Goal: Use online tool/utility: Utilize a website feature to perform a specific function

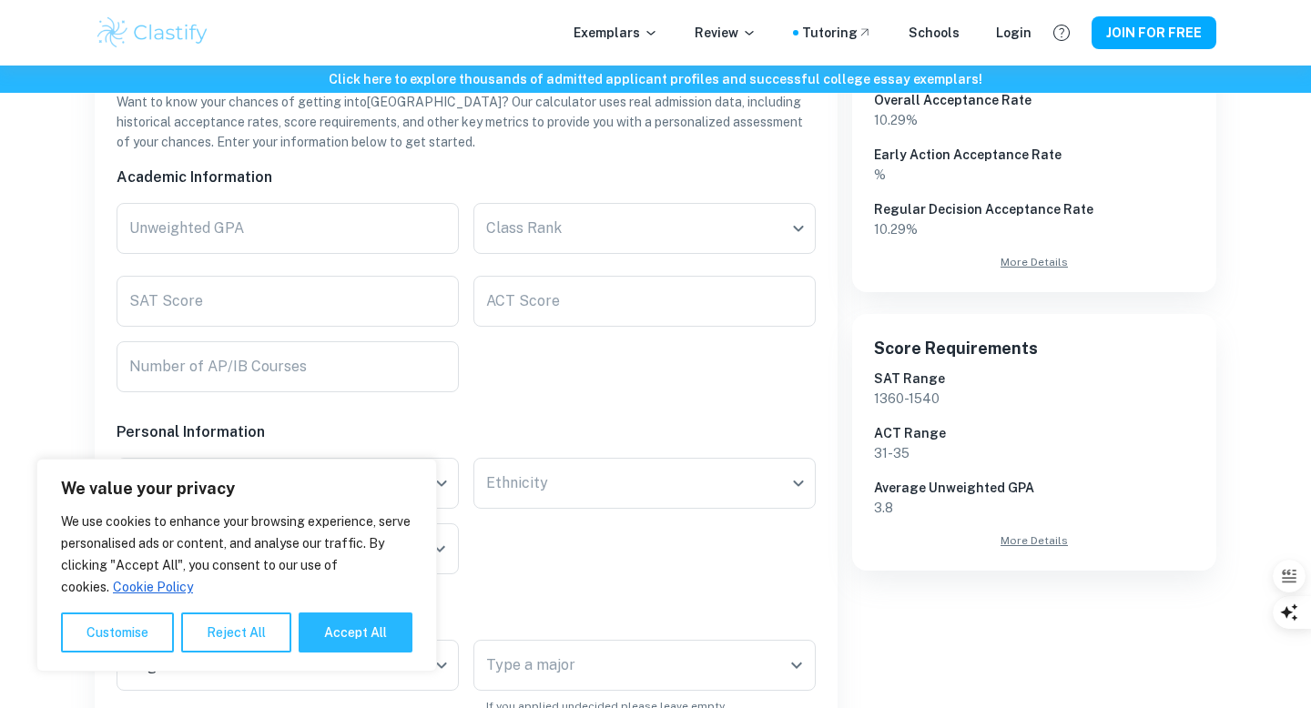
scroll to position [363, 0]
click at [255, 228] on input "Unweighted GPA" at bounding box center [288, 228] width 342 height 51
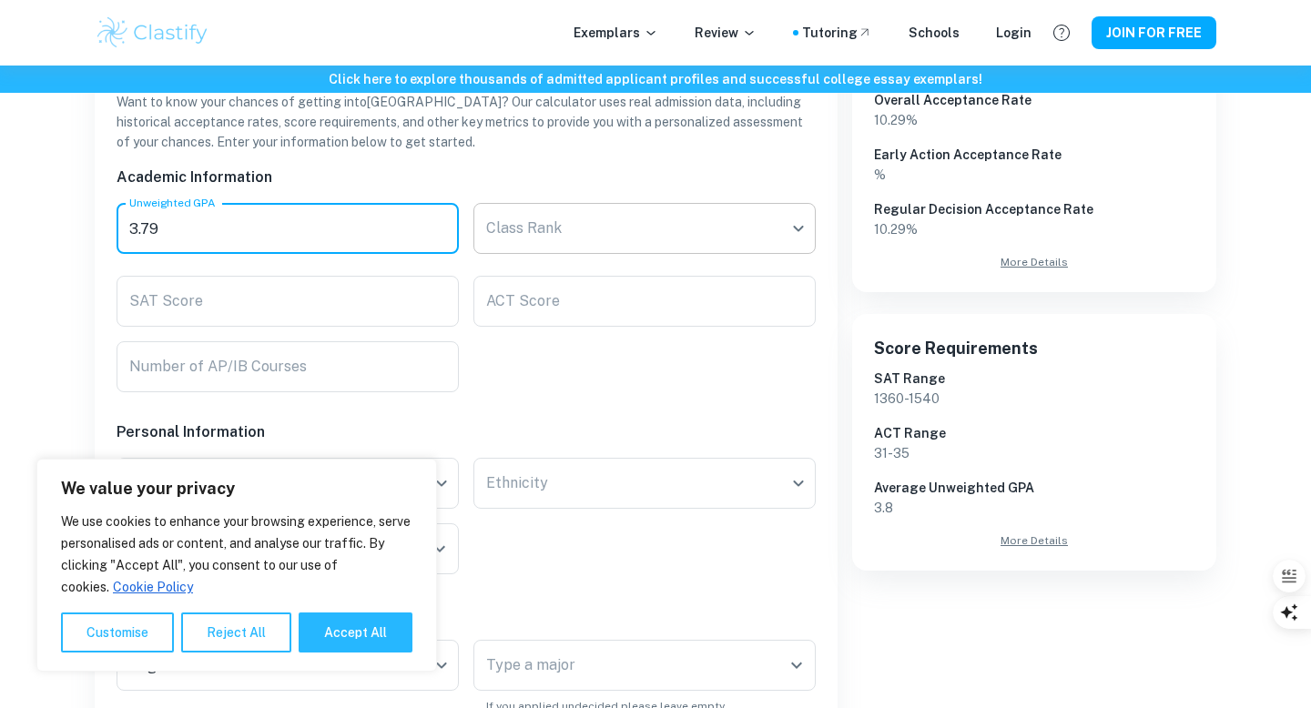
type input "3.79"
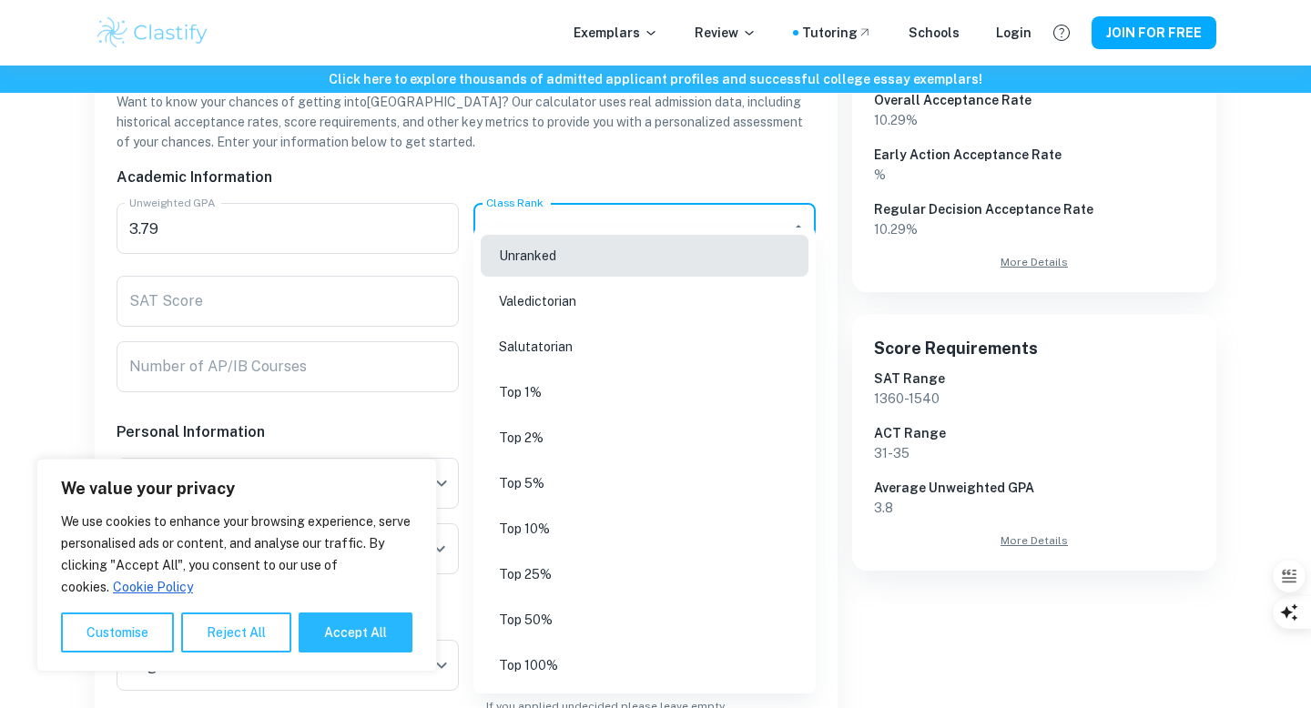
click at [498, 225] on body "We value your privacy We use cookies to enhance your browsing experience, serve…" at bounding box center [655, 56] width 1311 height 708
click at [504, 241] on li "Unranked" at bounding box center [645, 256] width 328 height 42
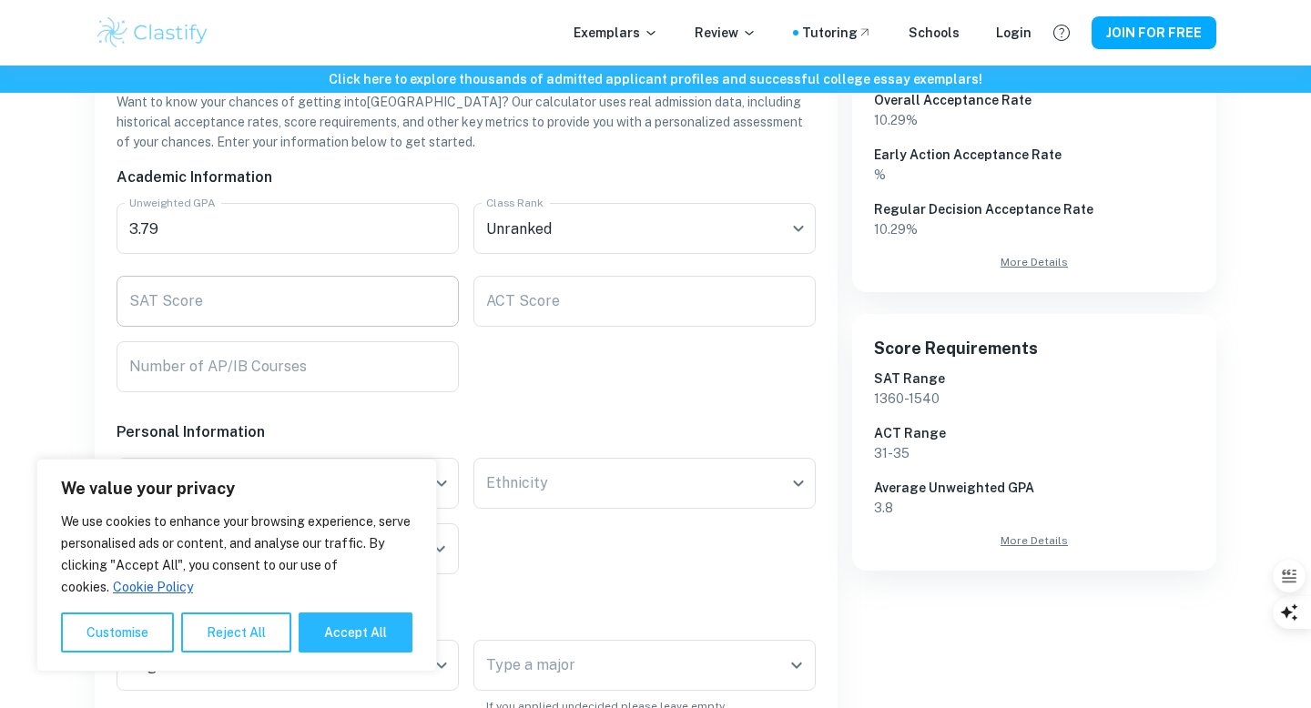
click at [313, 312] on input "SAT Score" at bounding box center [288, 301] width 342 height 51
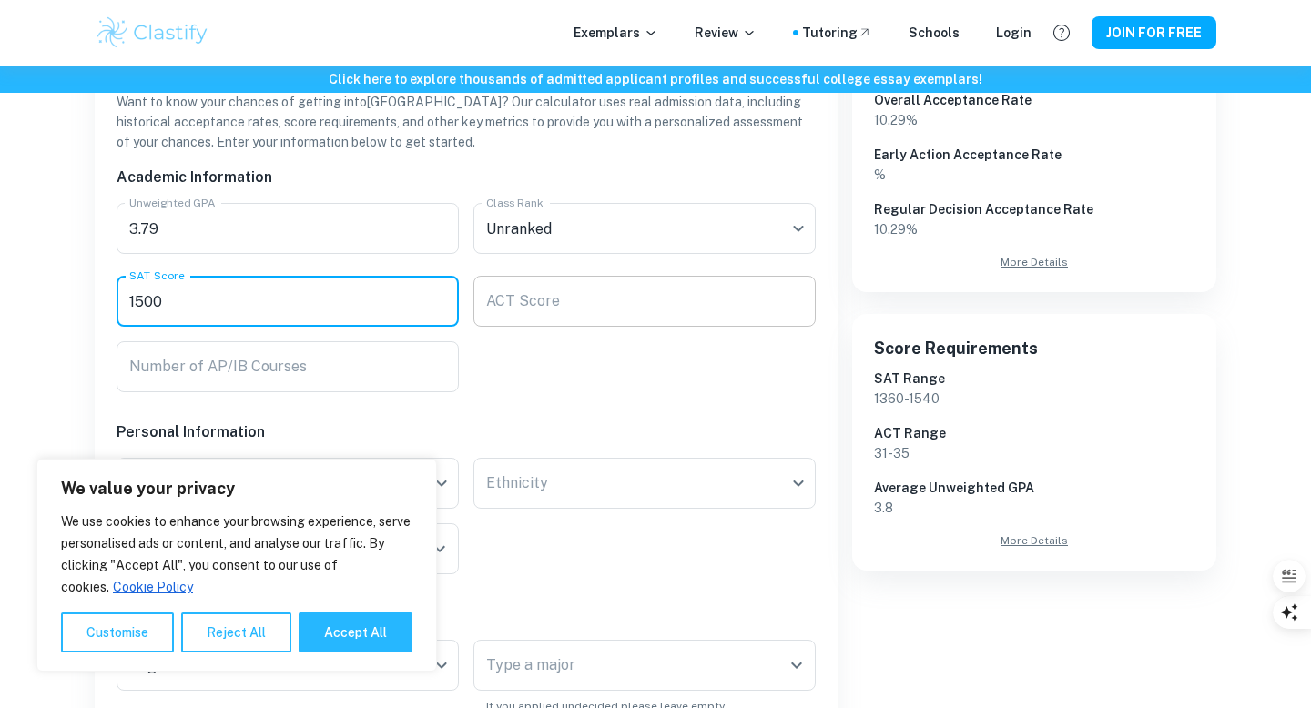
type input "1500"
click at [624, 318] on input "ACT Score" at bounding box center [645, 301] width 342 height 51
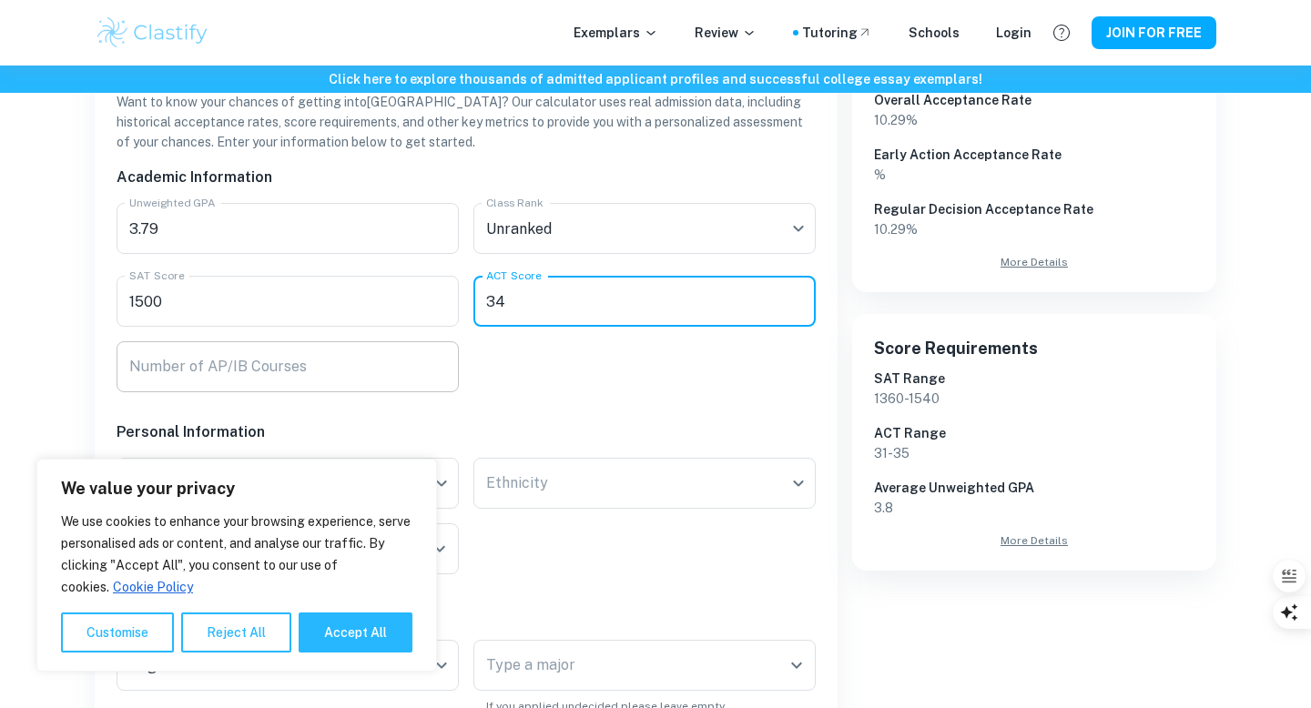
type input "34"
click at [289, 369] on input "Number of AP/IB Courses" at bounding box center [288, 367] width 342 height 51
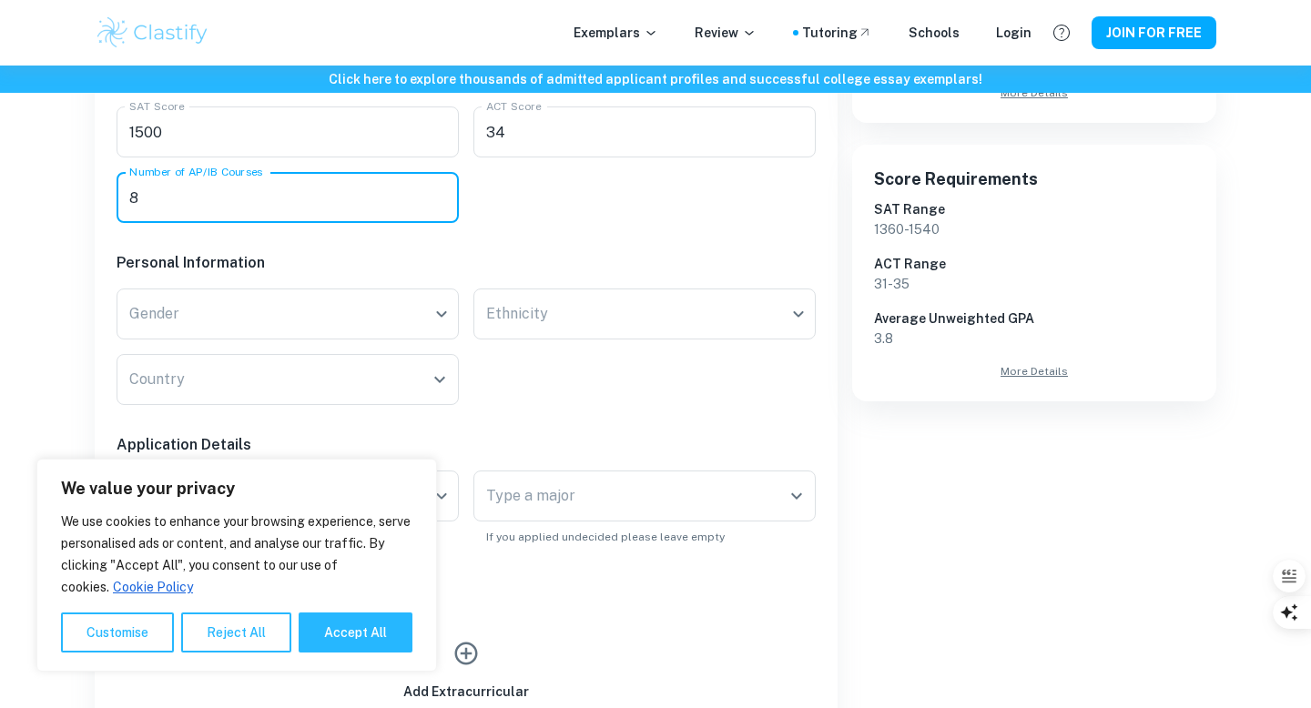
scroll to position [537, 0]
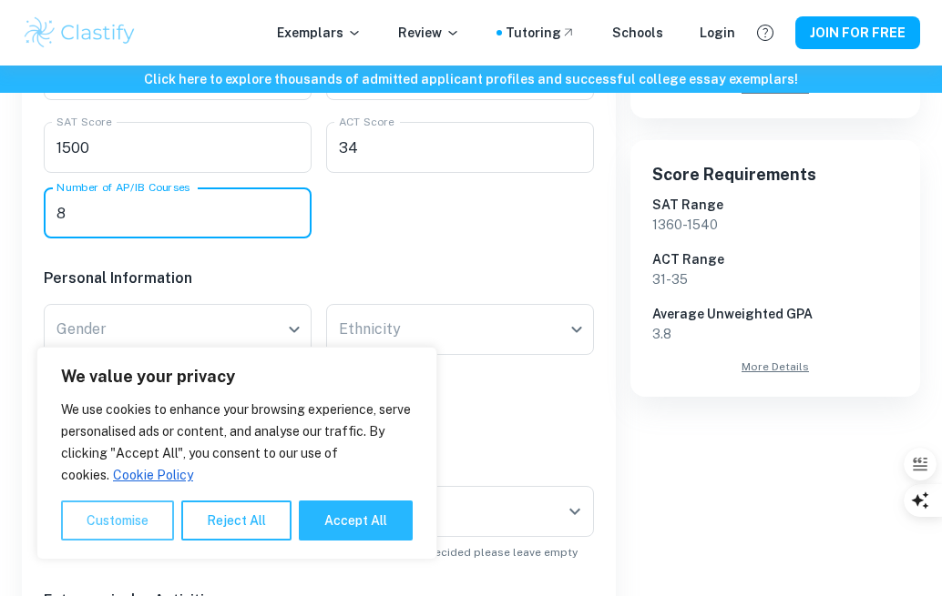
type input "8"
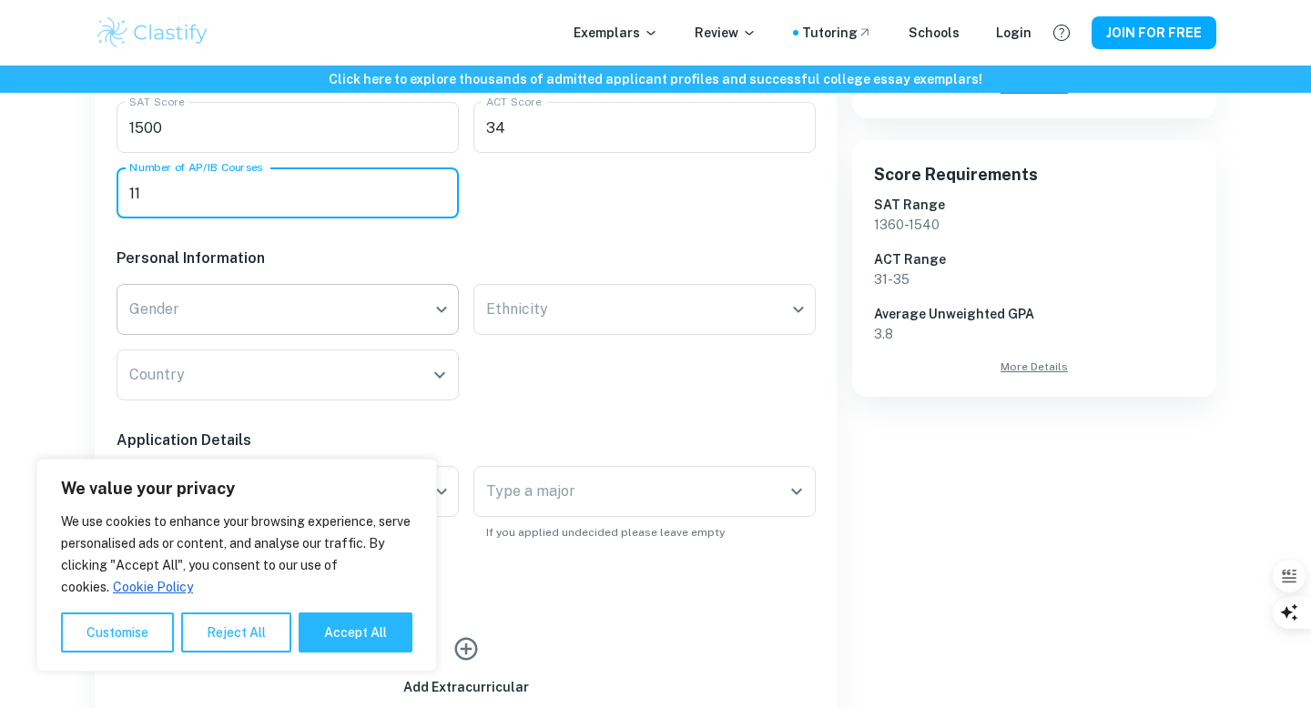
type input "11"
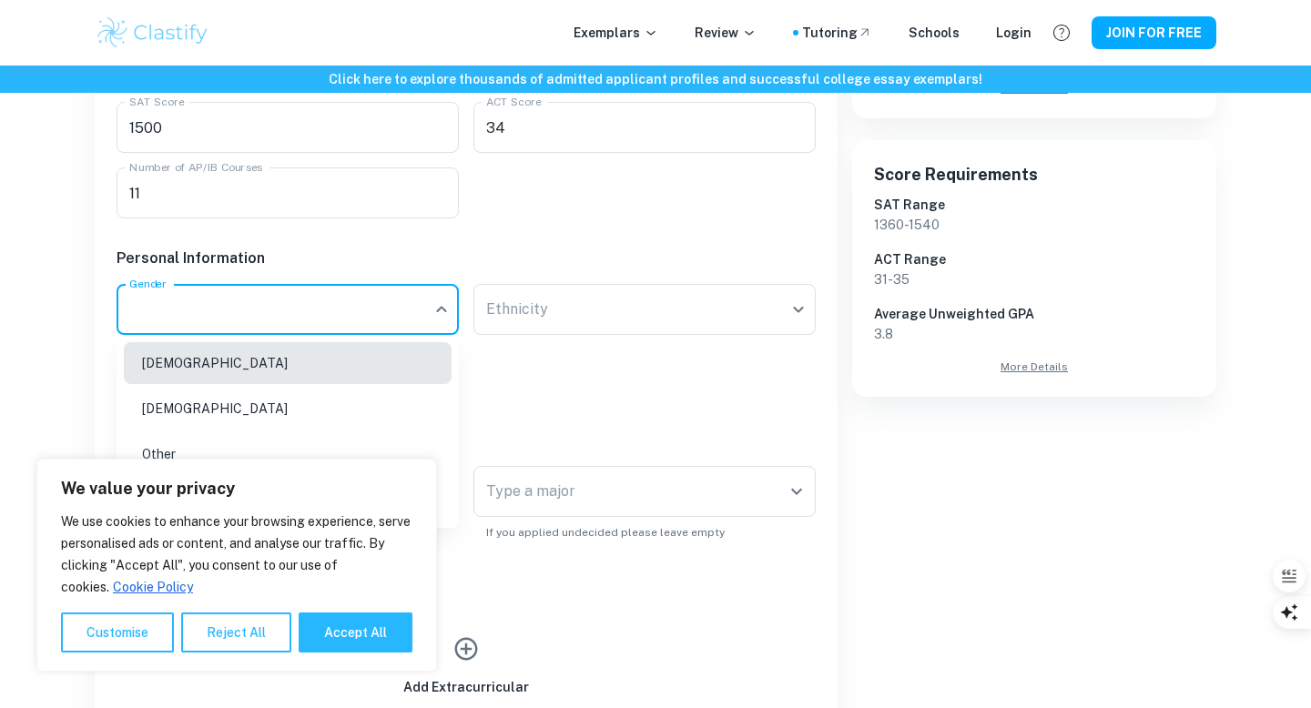
click at [187, 402] on li "[DEMOGRAPHIC_DATA]" at bounding box center [288, 409] width 328 height 42
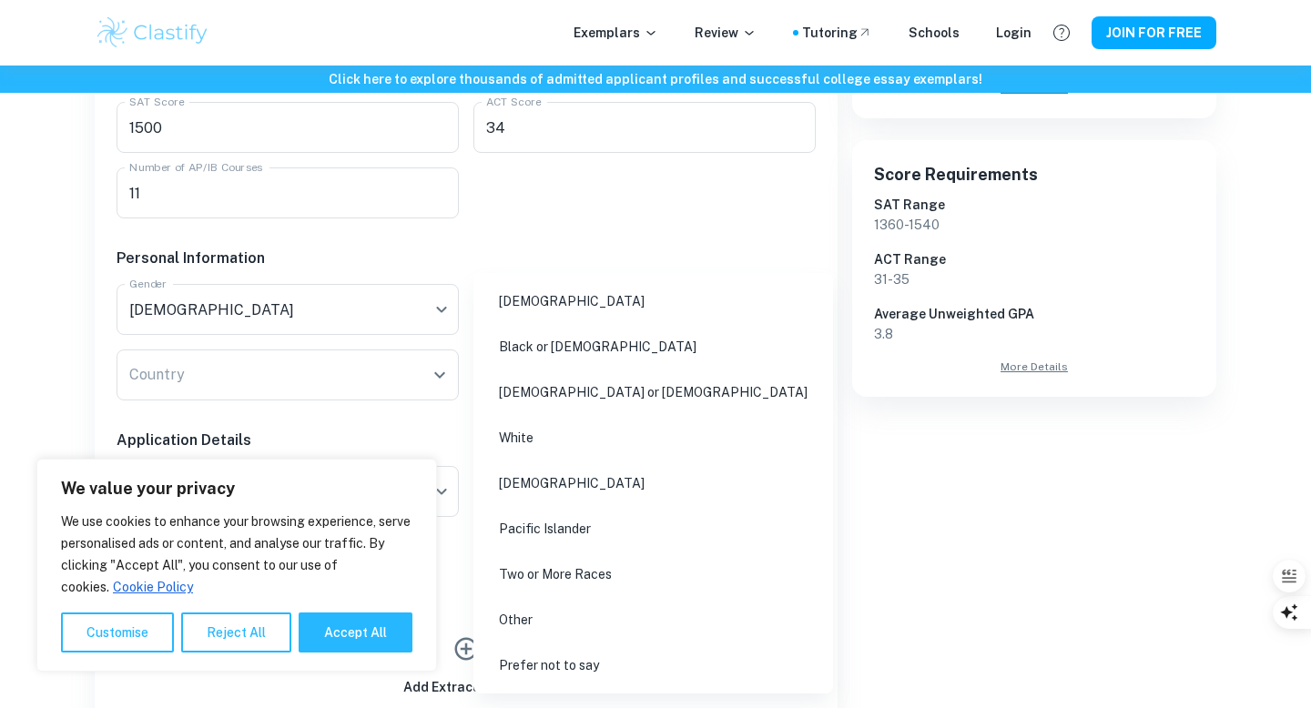
click at [534, 304] on li "[DEMOGRAPHIC_DATA]" at bounding box center [653, 301] width 345 height 42
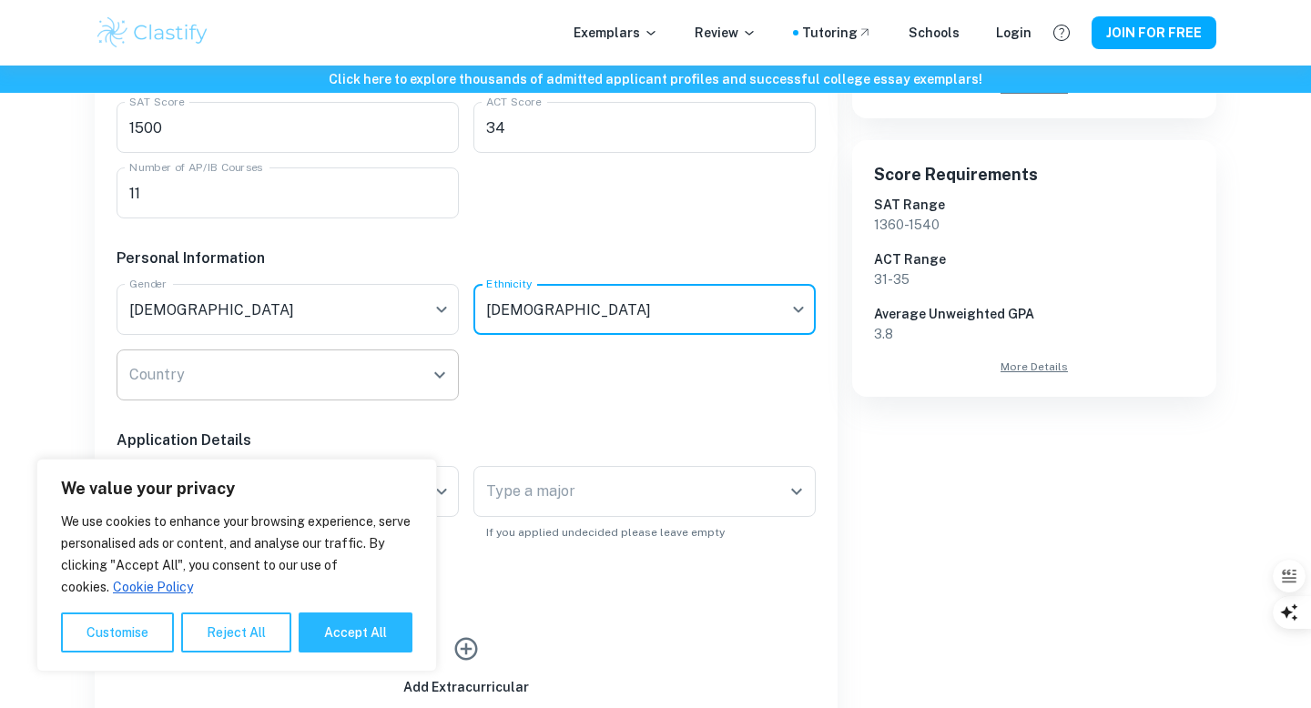
click at [302, 350] on div "Country" at bounding box center [288, 375] width 342 height 51
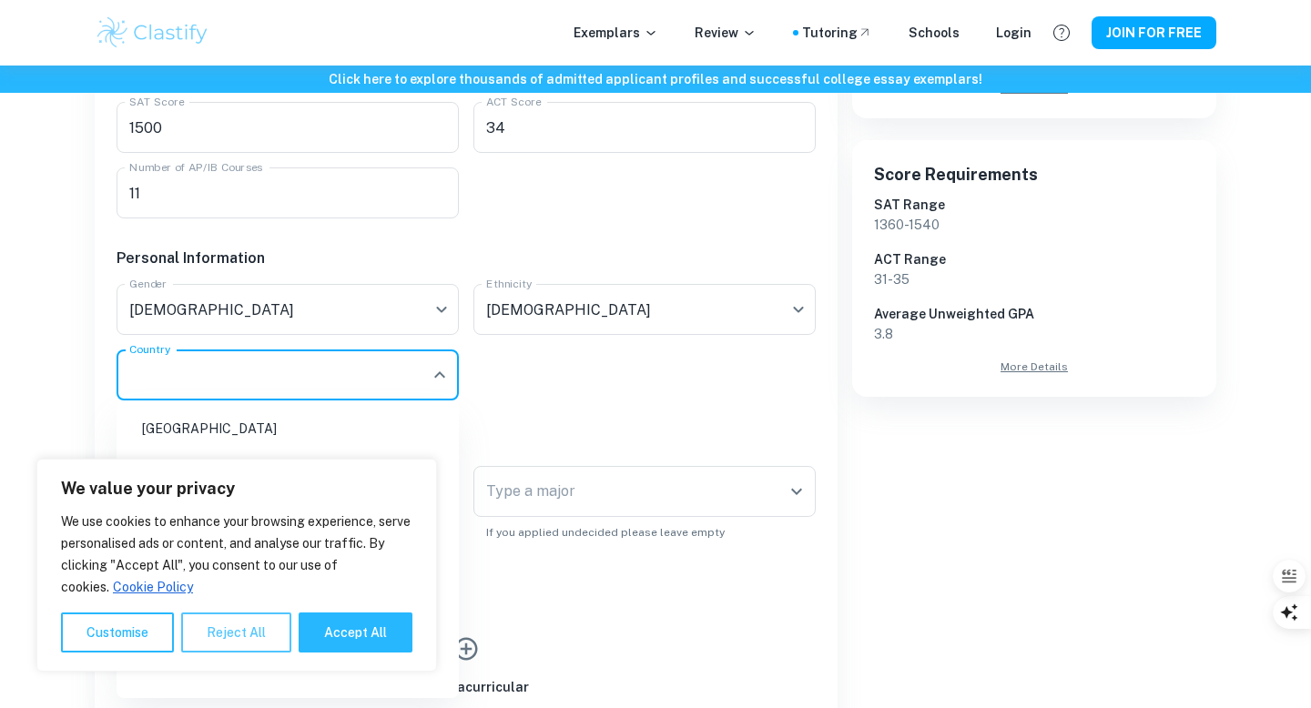
click at [272, 626] on button "Reject All" at bounding box center [236, 633] width 110 height 40
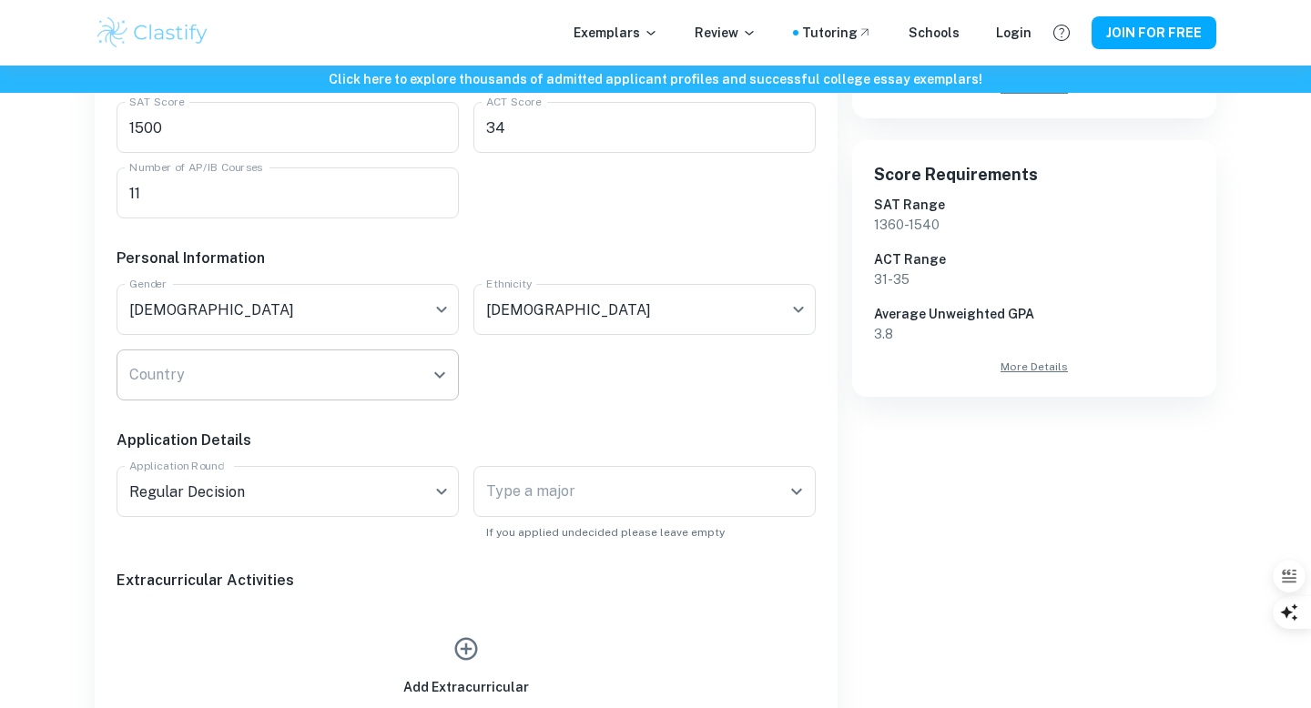
click at [286, 356] on div "Country" at bounding box center [288, 375] width 342 height 51
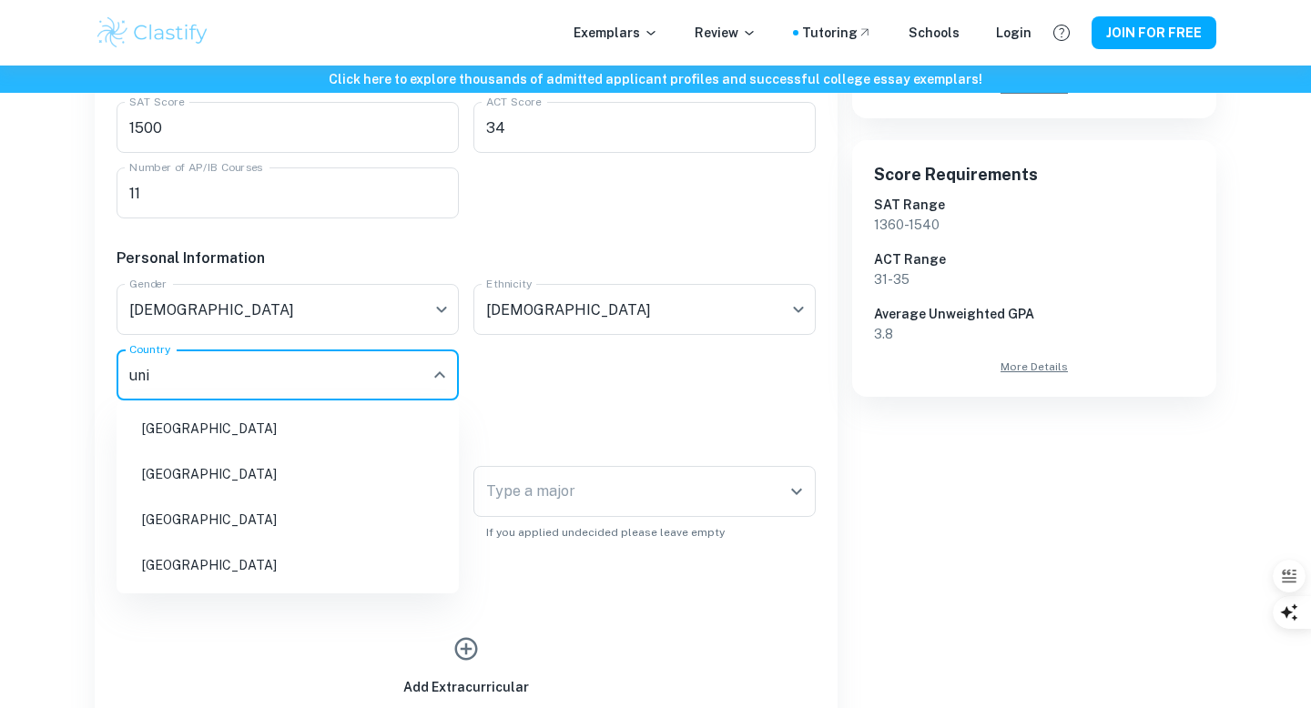
type input "[GEOGRAPHIC_DATA]"
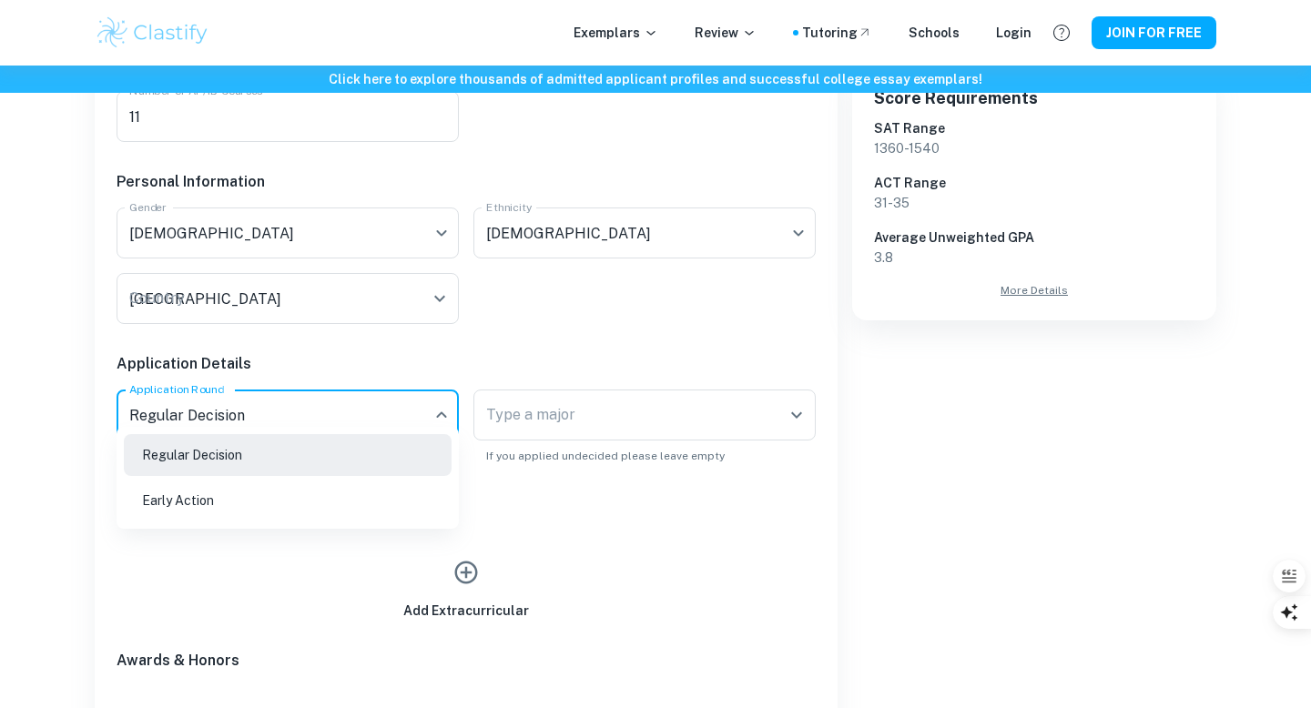
scroll to position [627, 0]
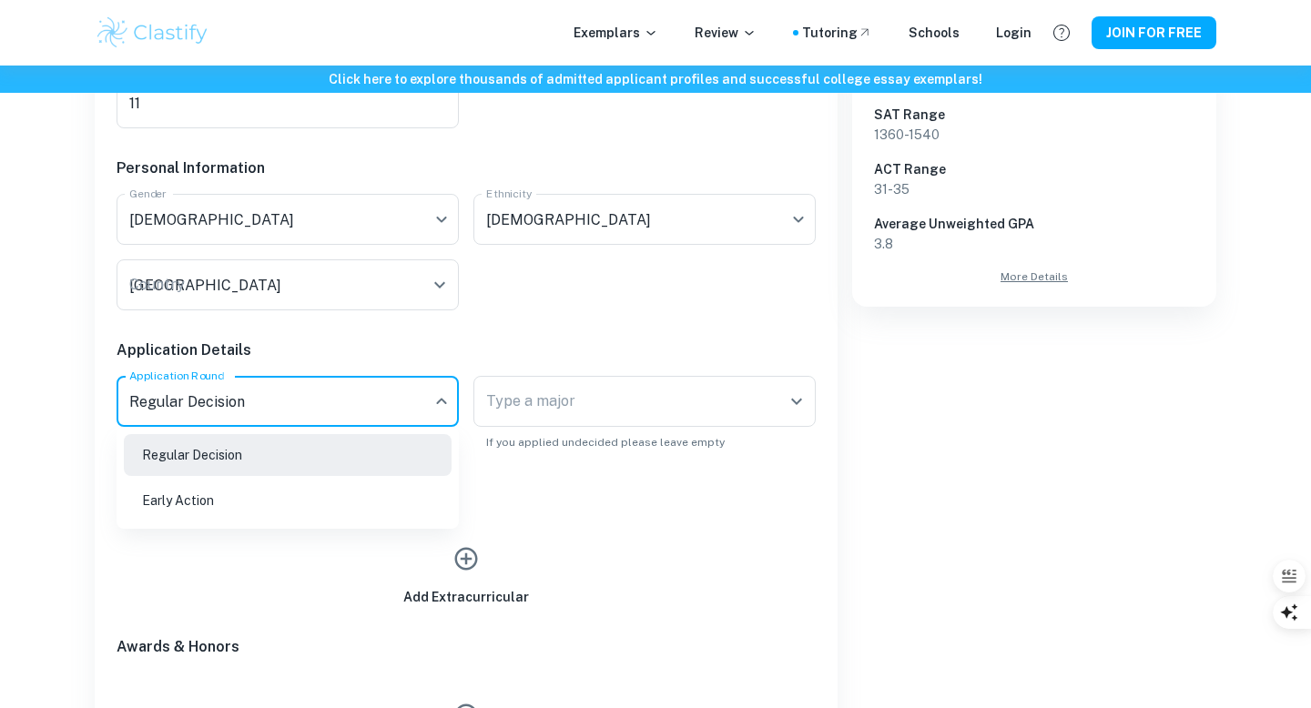
click at [364, 486] on li "Early Action" at bounding box center [288, 501] width 328 height 42
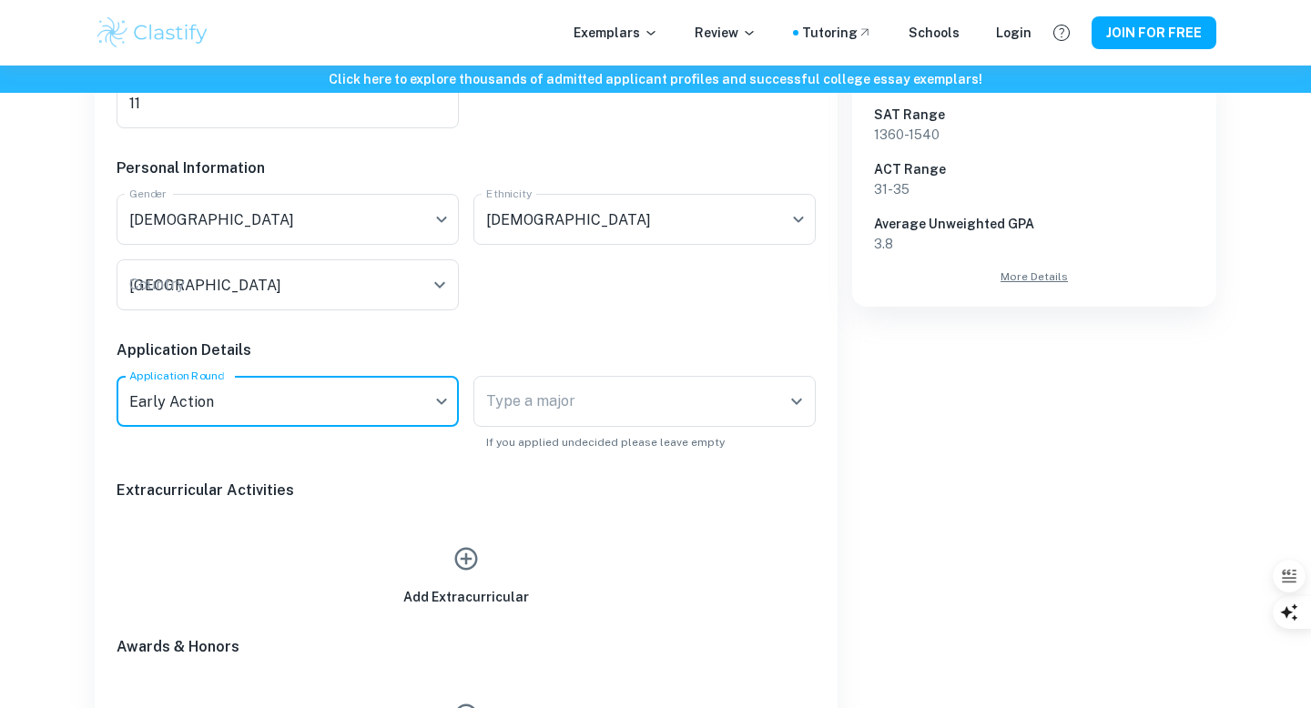
click at [527, 402] on div "Type a major Type a major" at bounding box center [645, 401] width 342 height 51
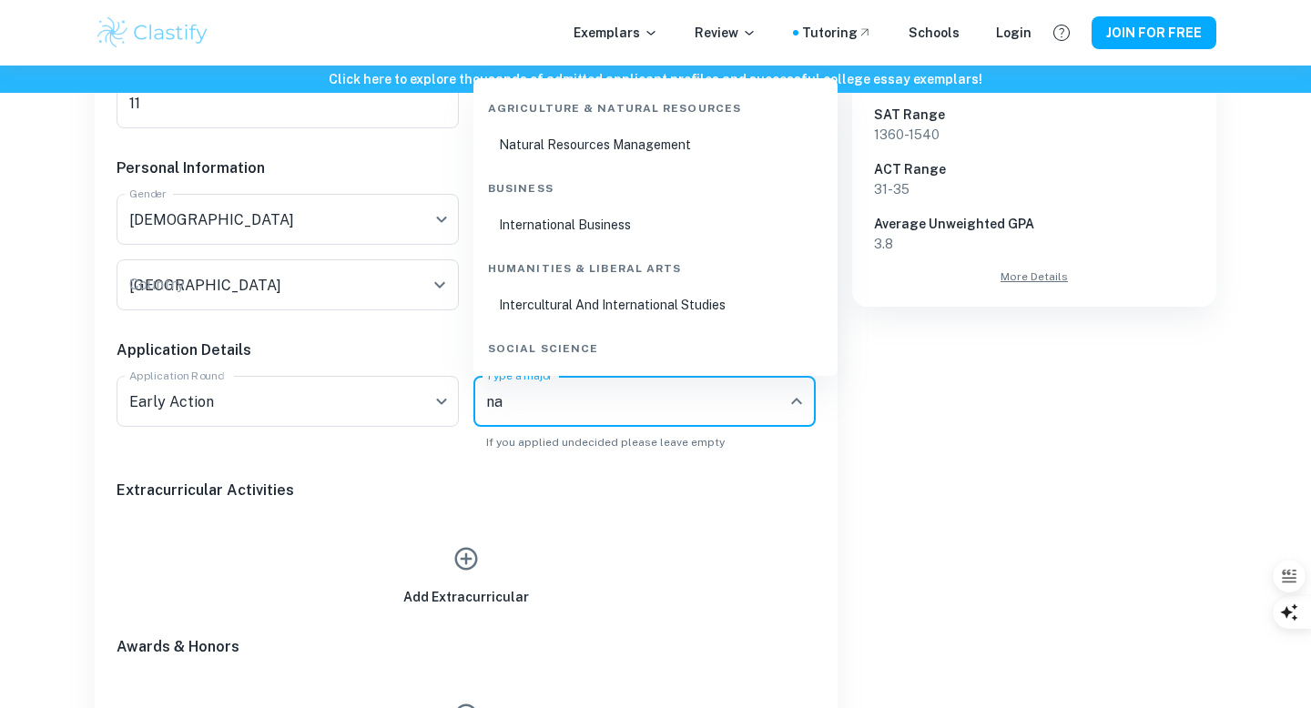
type input "n"
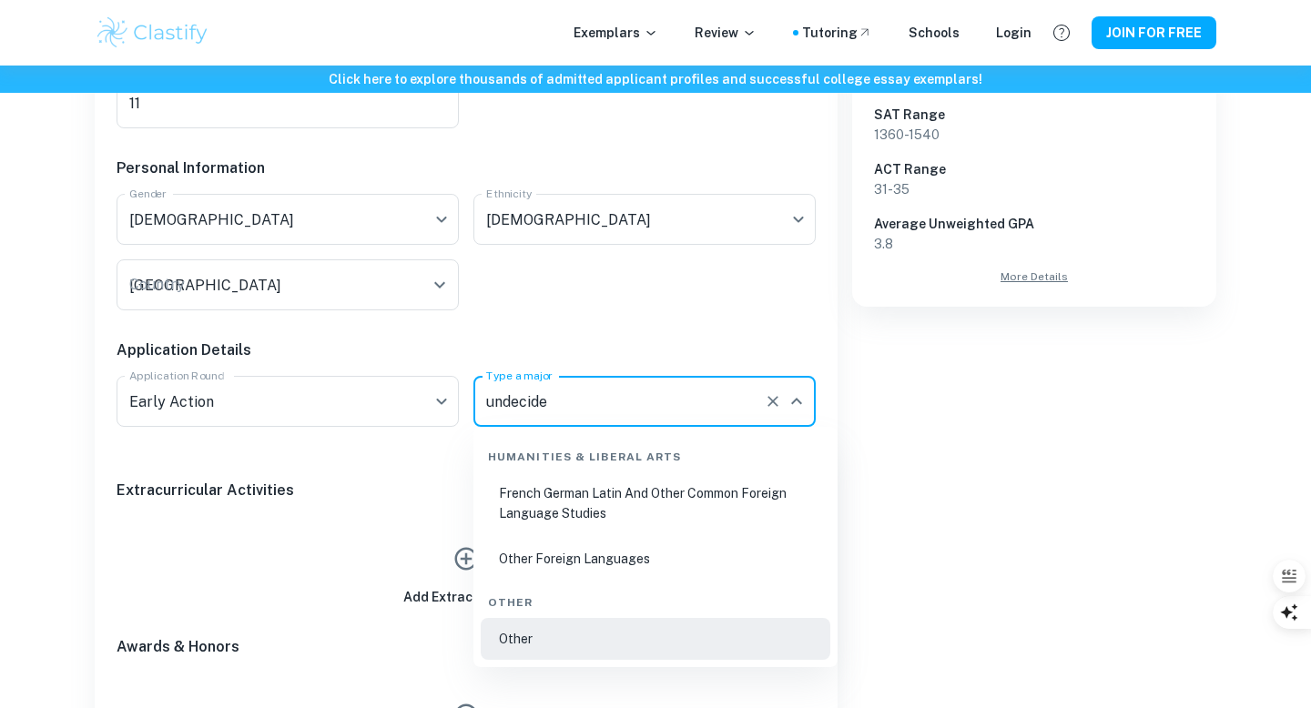
click at [543, 639] on li "Other" at bounding box center [656, 639] width 350 height 42
type input "Other"
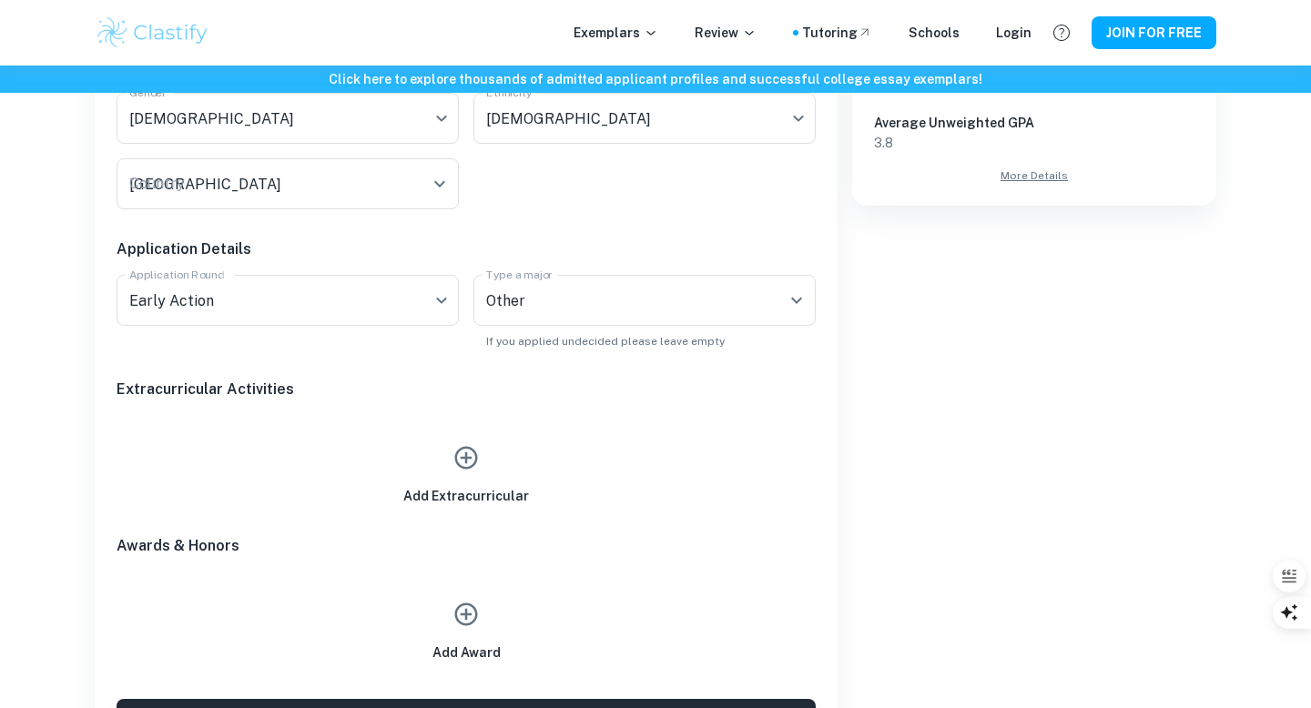
scroll to position [733, 0]
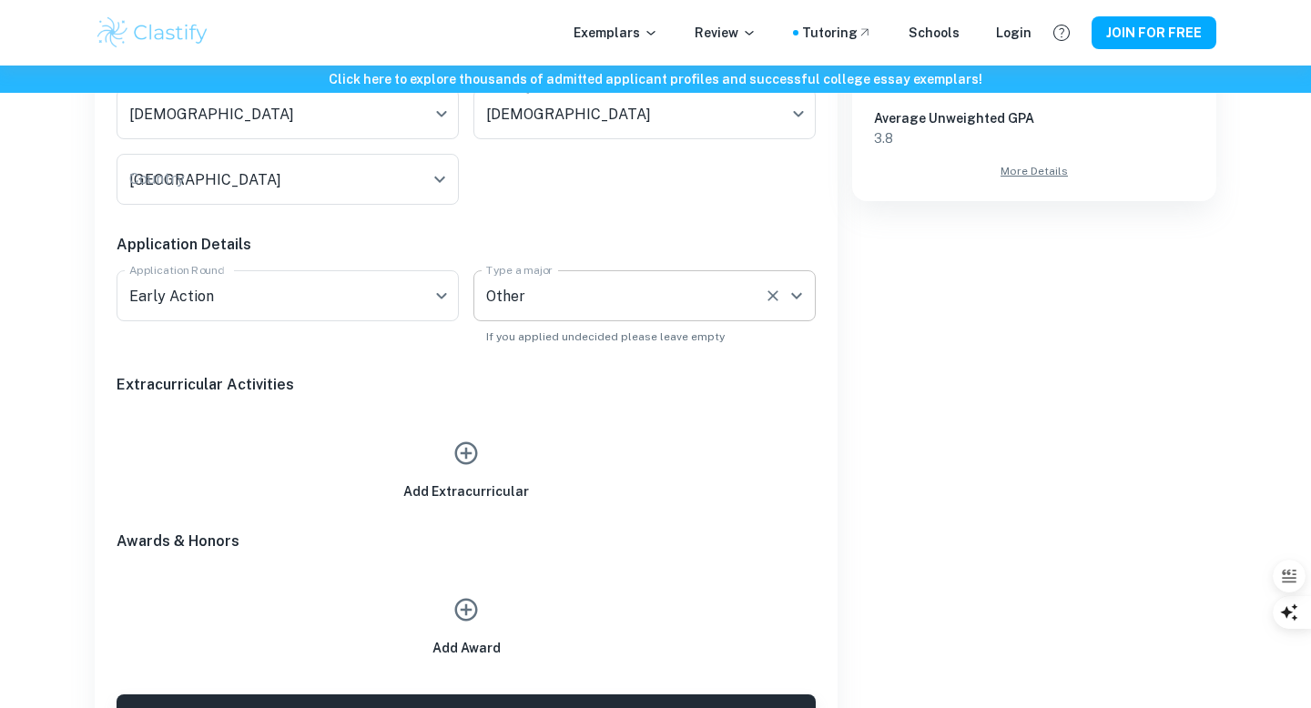
click at [637, 285] on input "Other" at bounding box center [619, 296] width 275 height 35
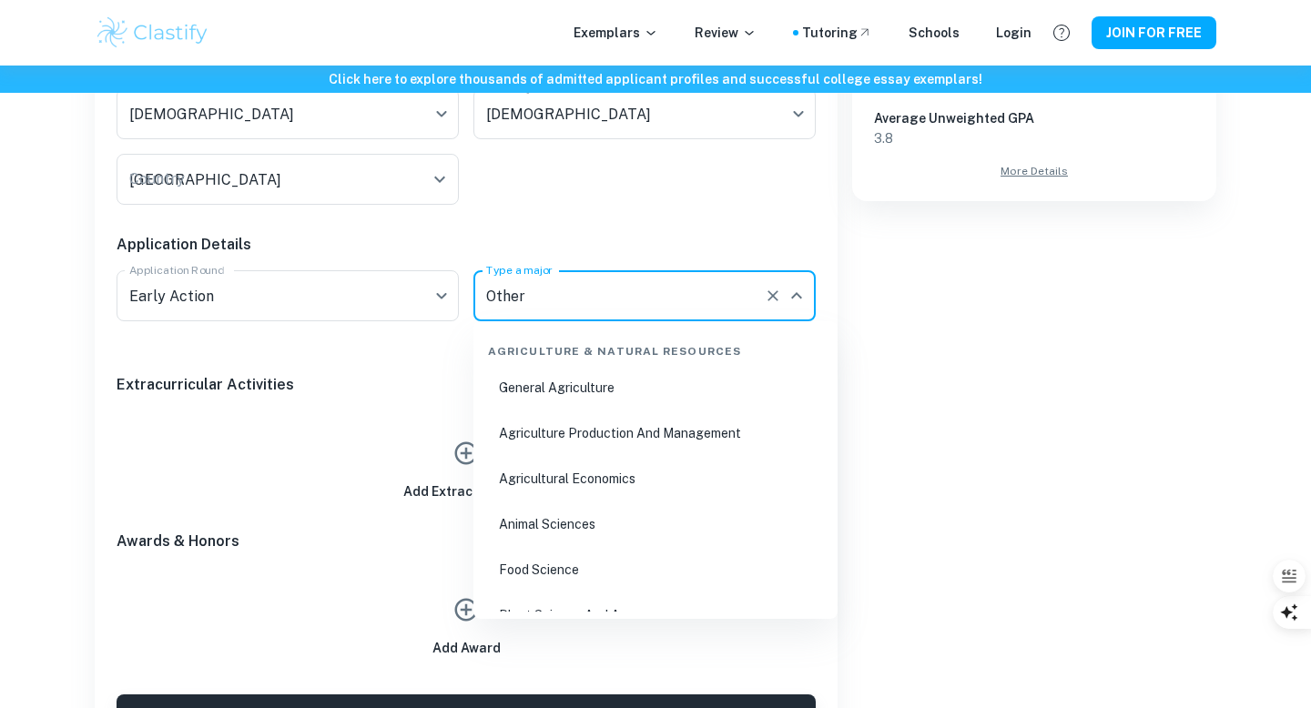
scroll to position [8328, 0]
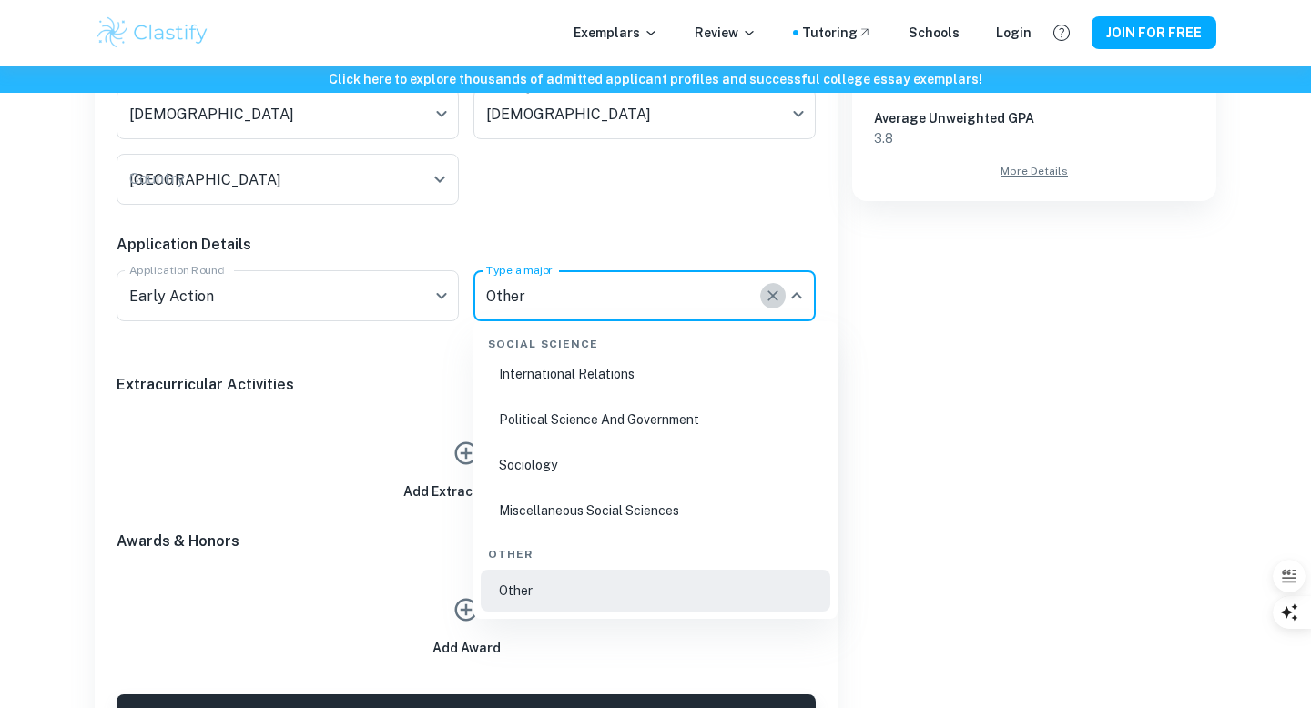
click at [770, 296] on icon "Clear" at bounding box center [773, 296] width 18 height 18
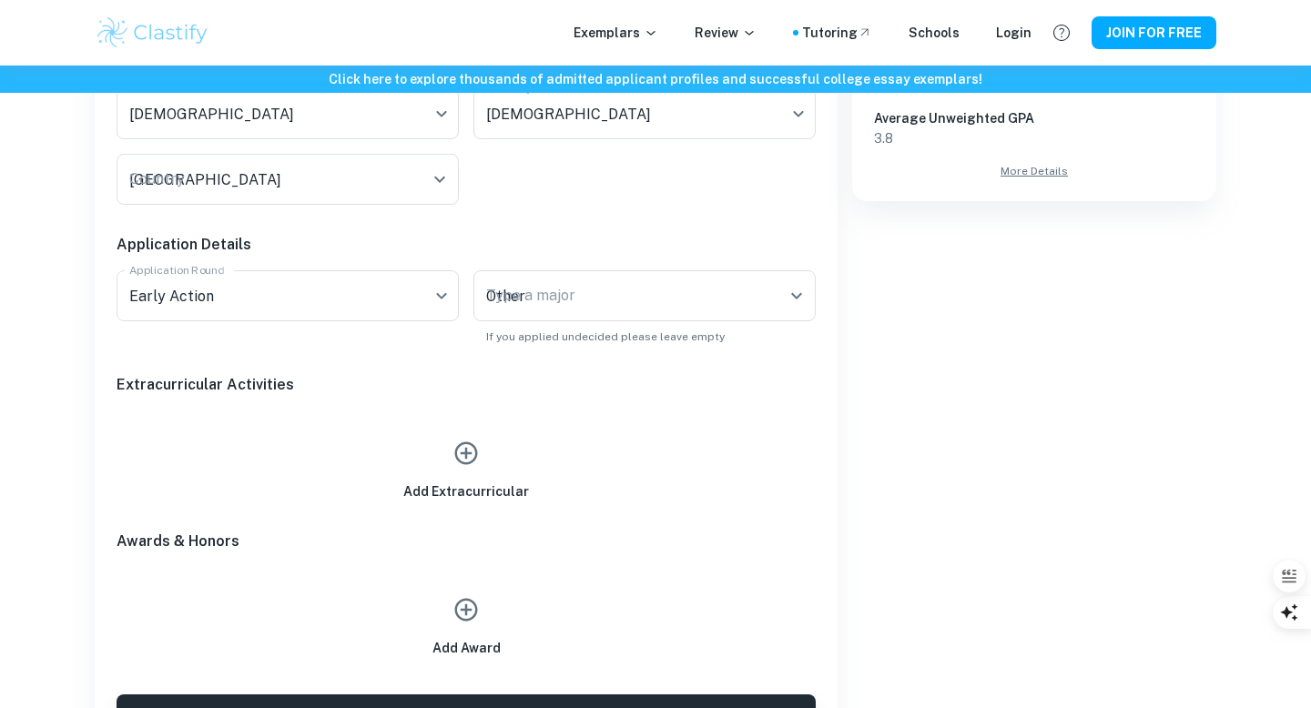
click at [403, 385] on h6 "Extracurricular Activities" at bounding box center [466, 385] width 699 height 22
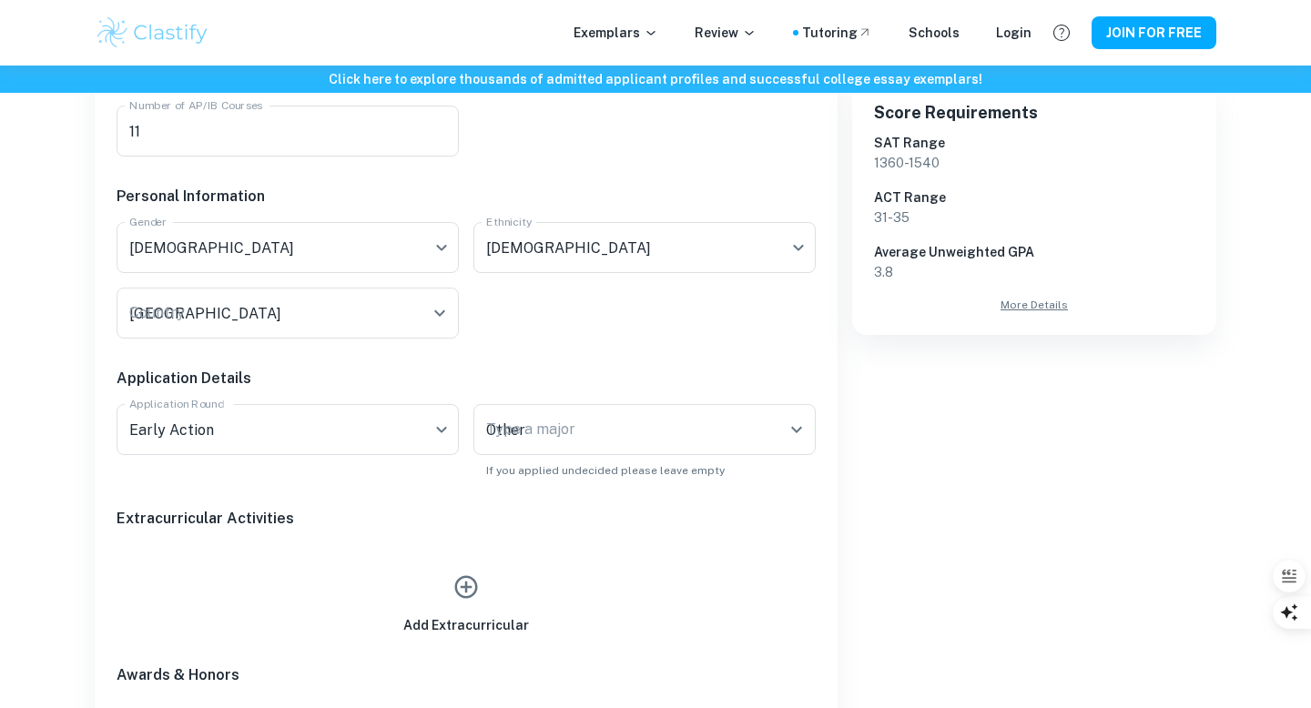
scroll to position [657, 0]
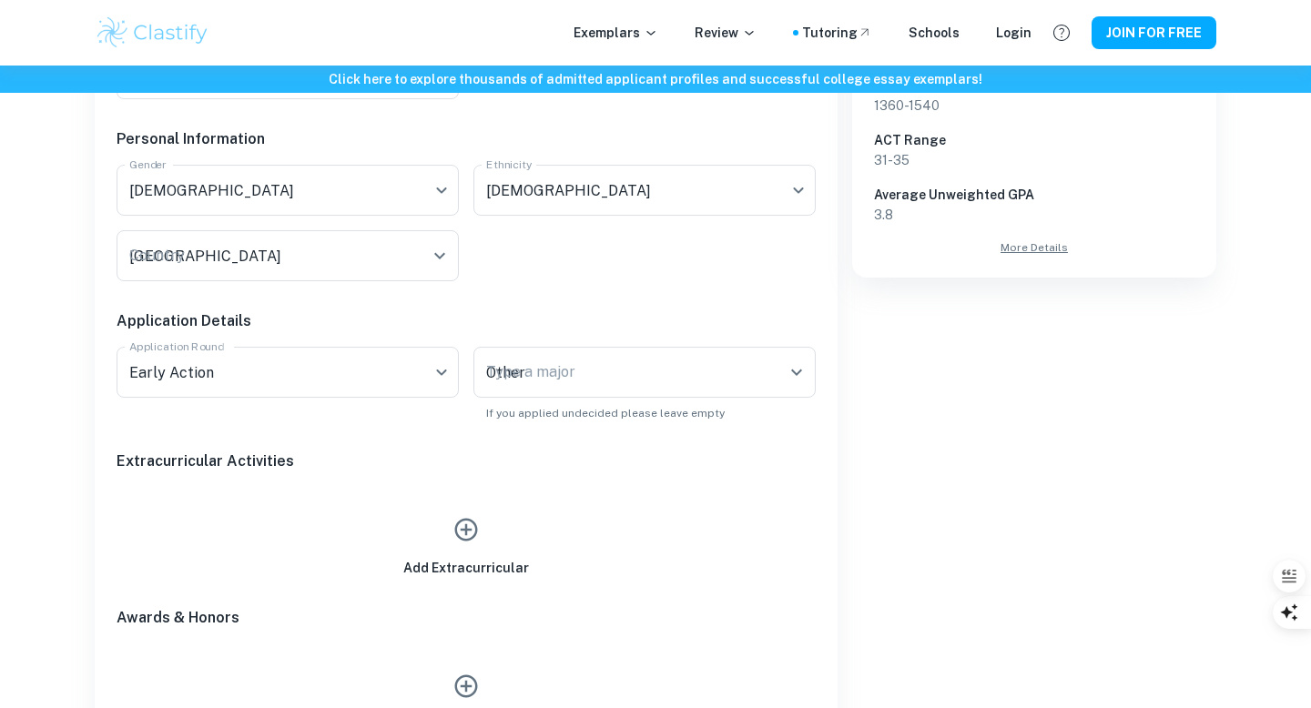
click at [464, 523] on icon "button" at bounding box center [466, 529] width 27 height 27
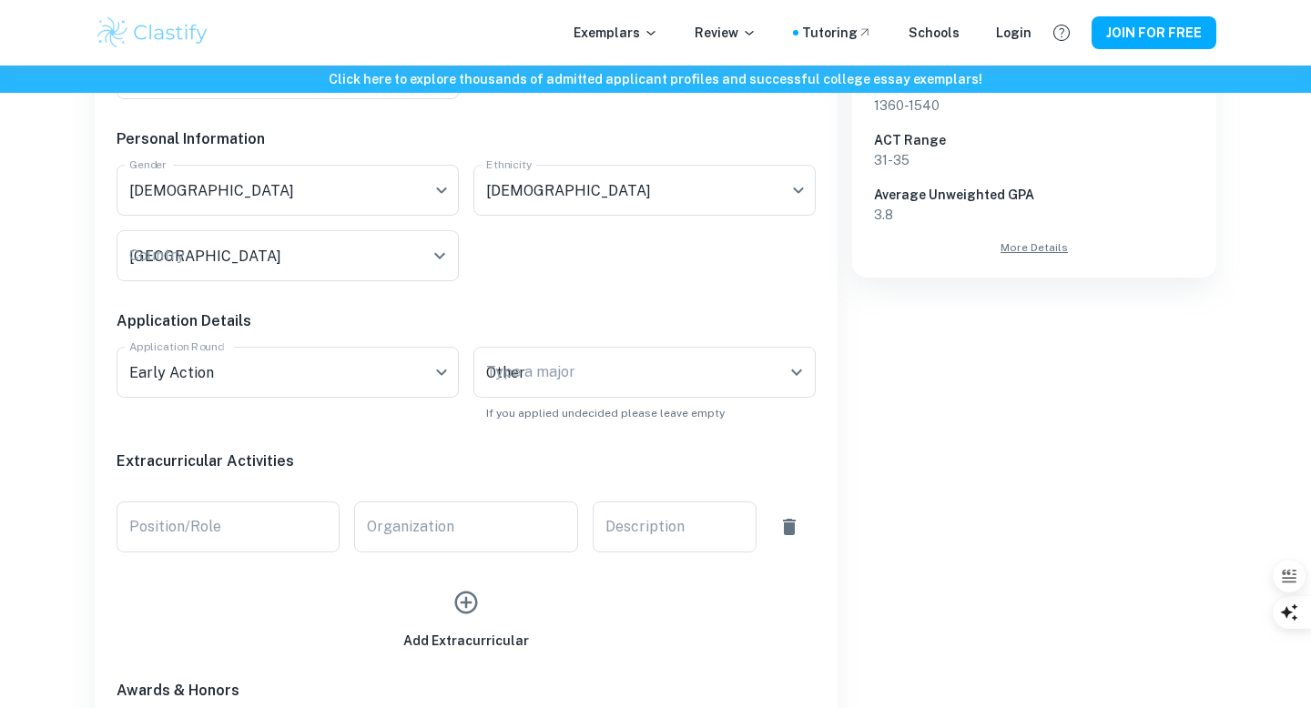
scroll to position [816, 0]
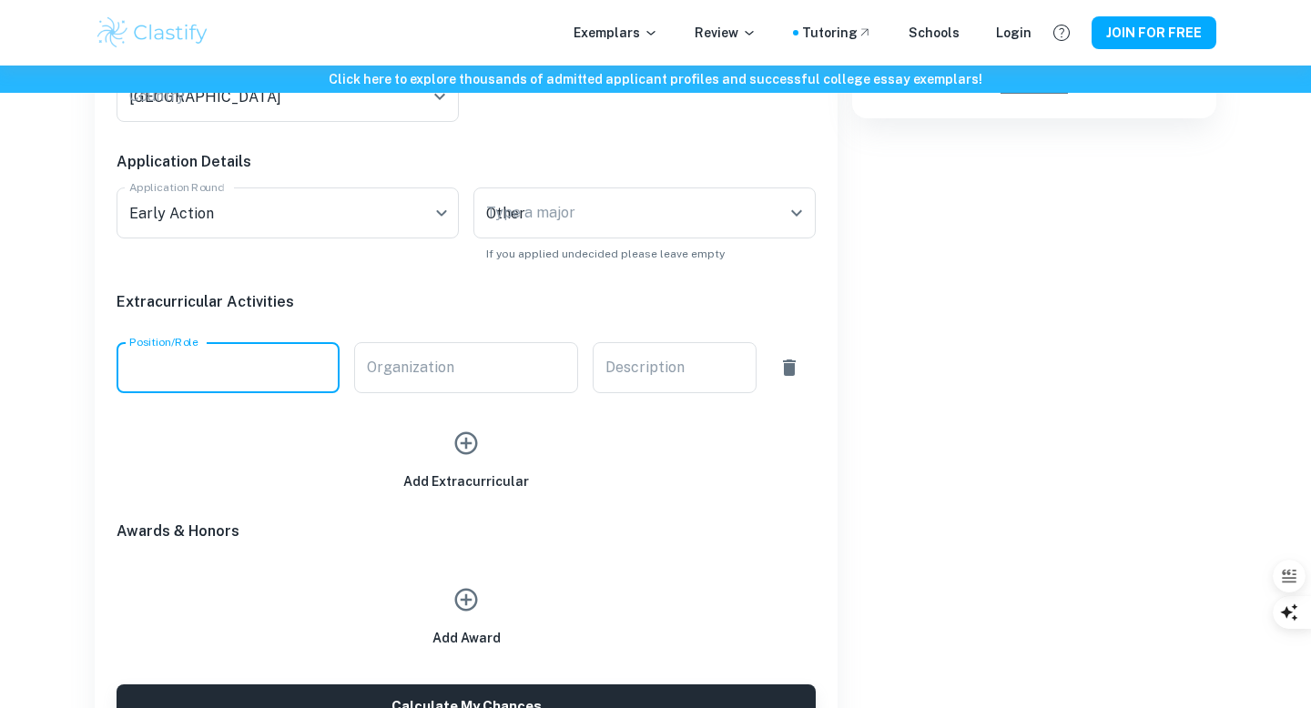
click at [287, 382] on input "Position/Role" at bounding box center [228, 367] width 223 height 51
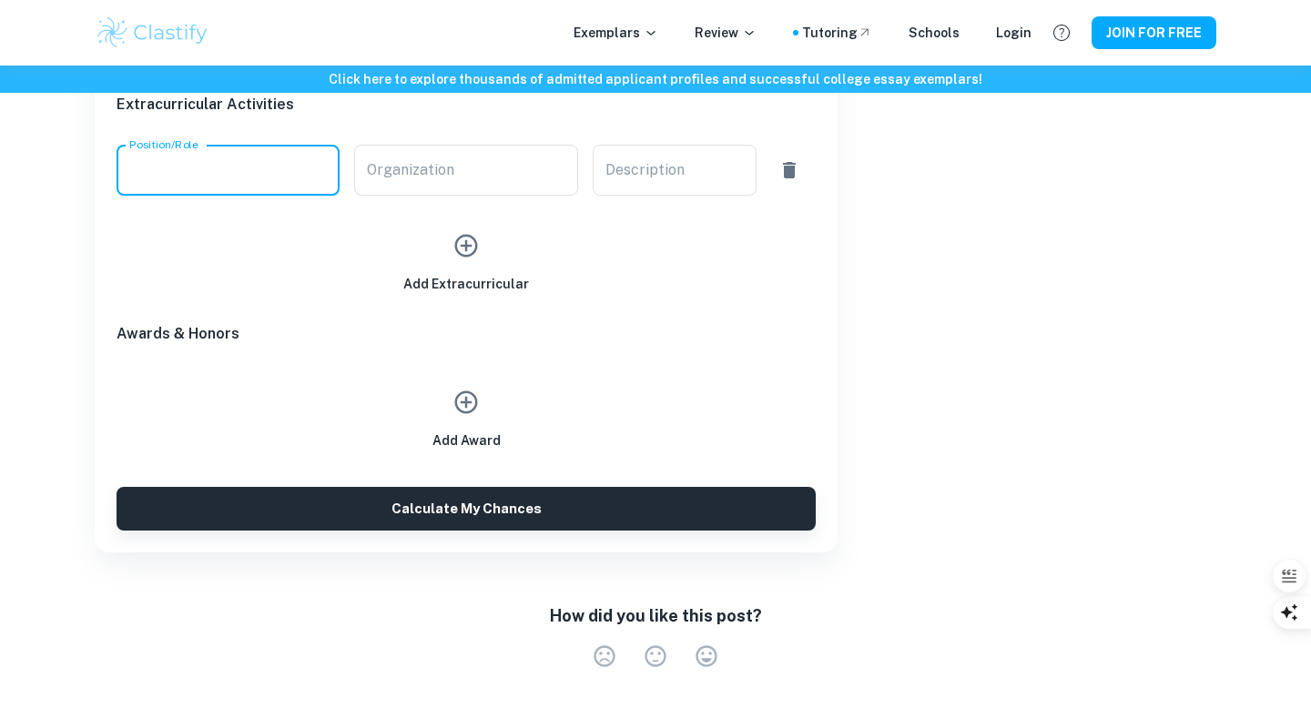
scroll to position [829, 0]
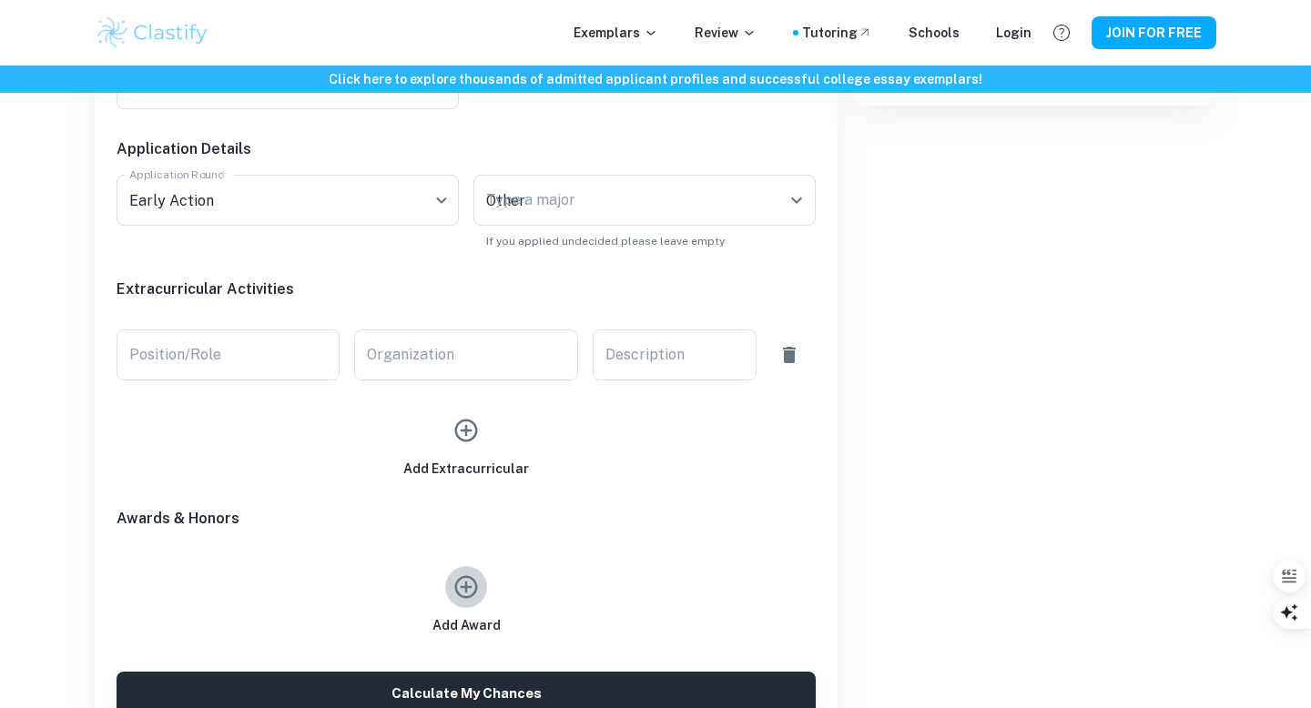
click at [461, 586] on icon "button" at bounding box center [466, 587] width 23 height 23
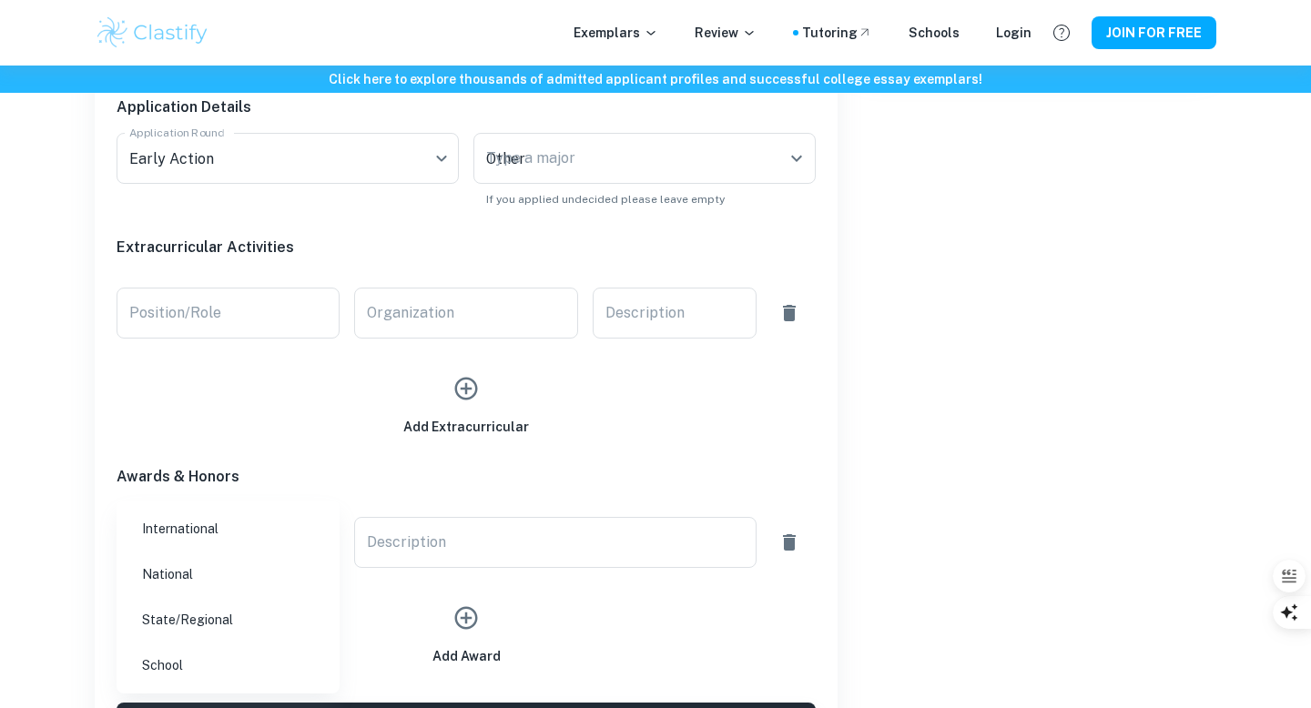
scroll to position [880, 0]
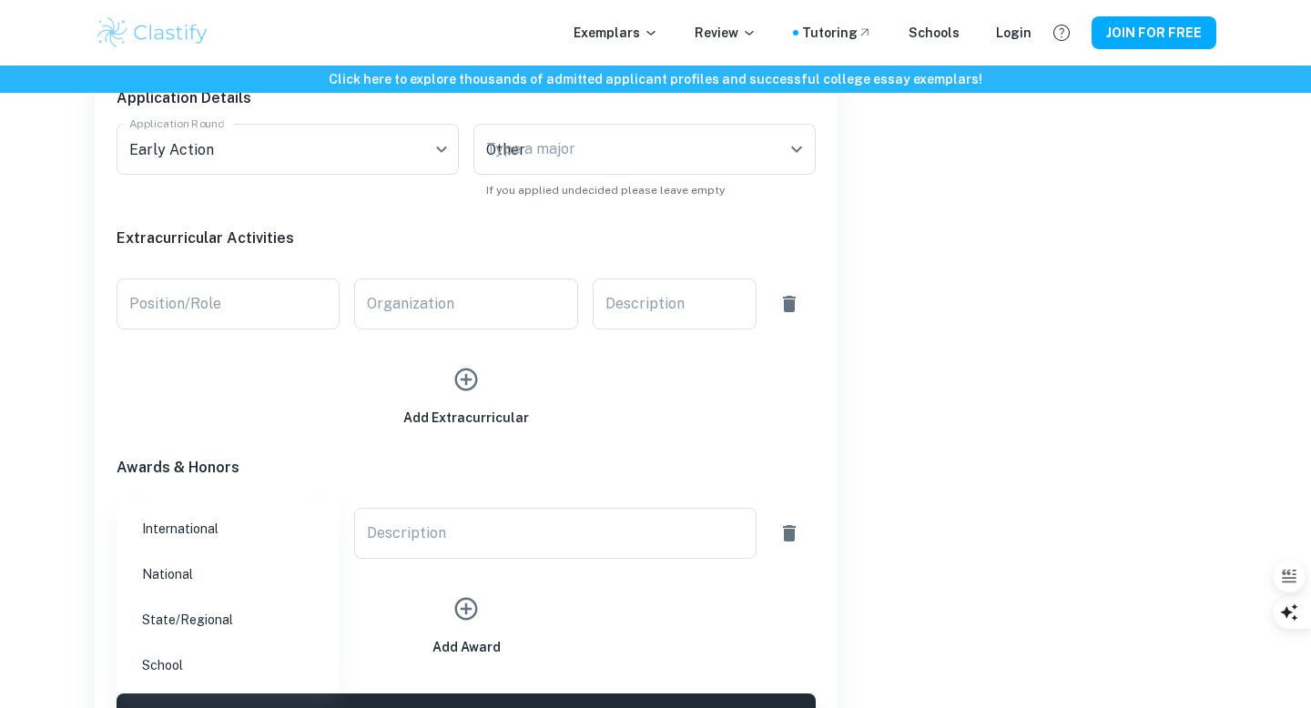
click at [315, 550] on ul "International National State/Regional School" at bounding box center [228, 597] width 223 height 193
click at [313, 543] on li "International" at bounding box center [228, 529] width 209 height 42
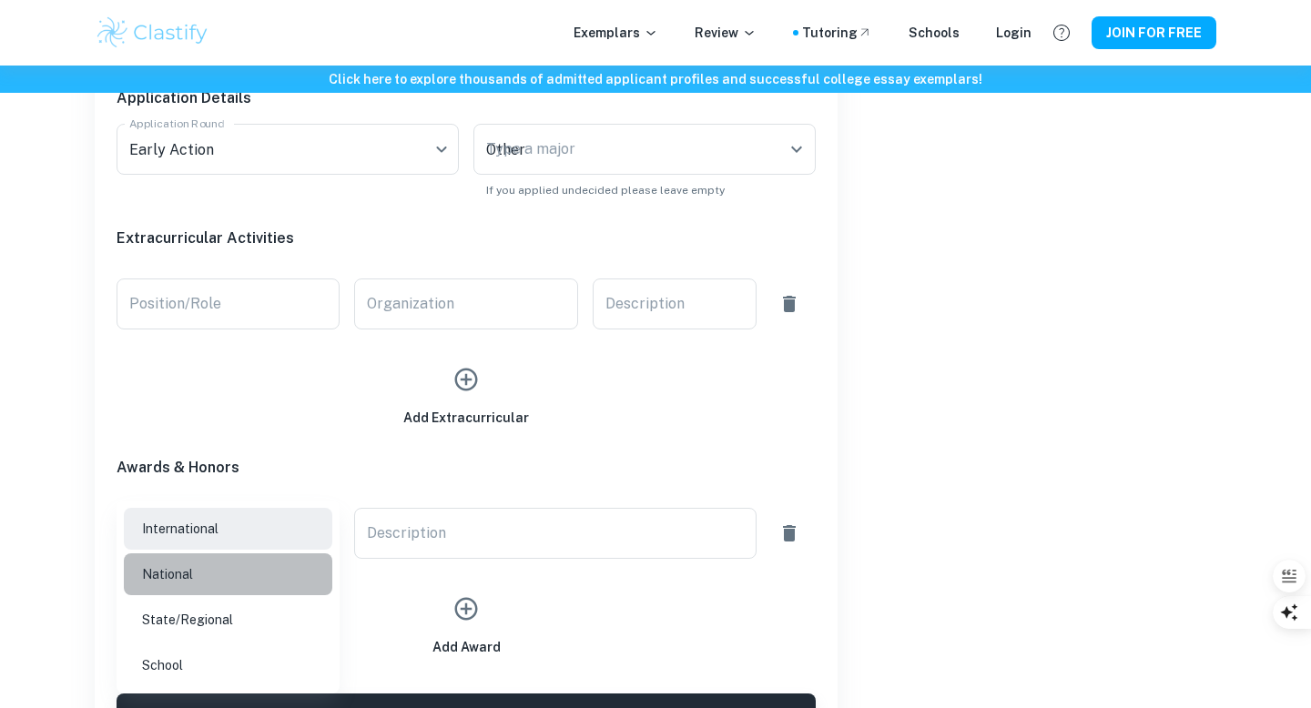
click at [291, 586] on li "National" at bounding box center [228, 575] width 209 height 42
type input "National"
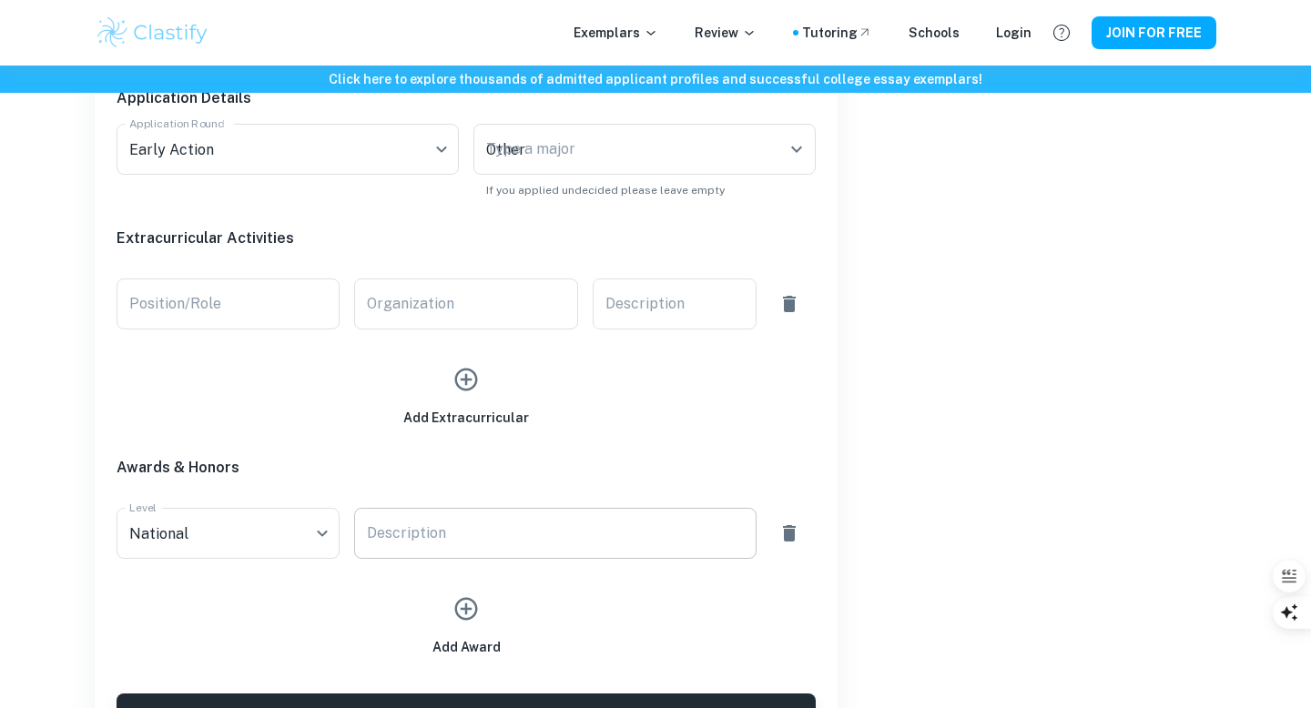
click at [428, 549] on div "x Description" at bounding box center [555, 533] width 402 height 51
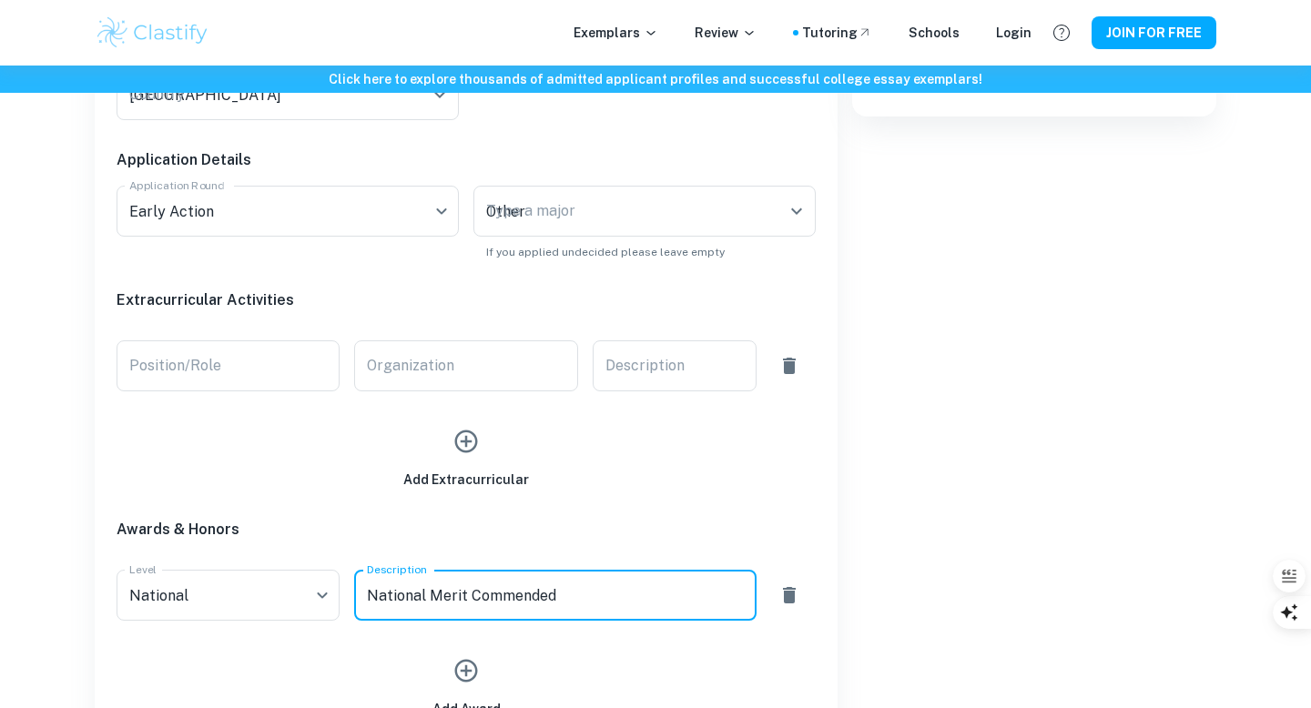
scroll to position [780, 0]
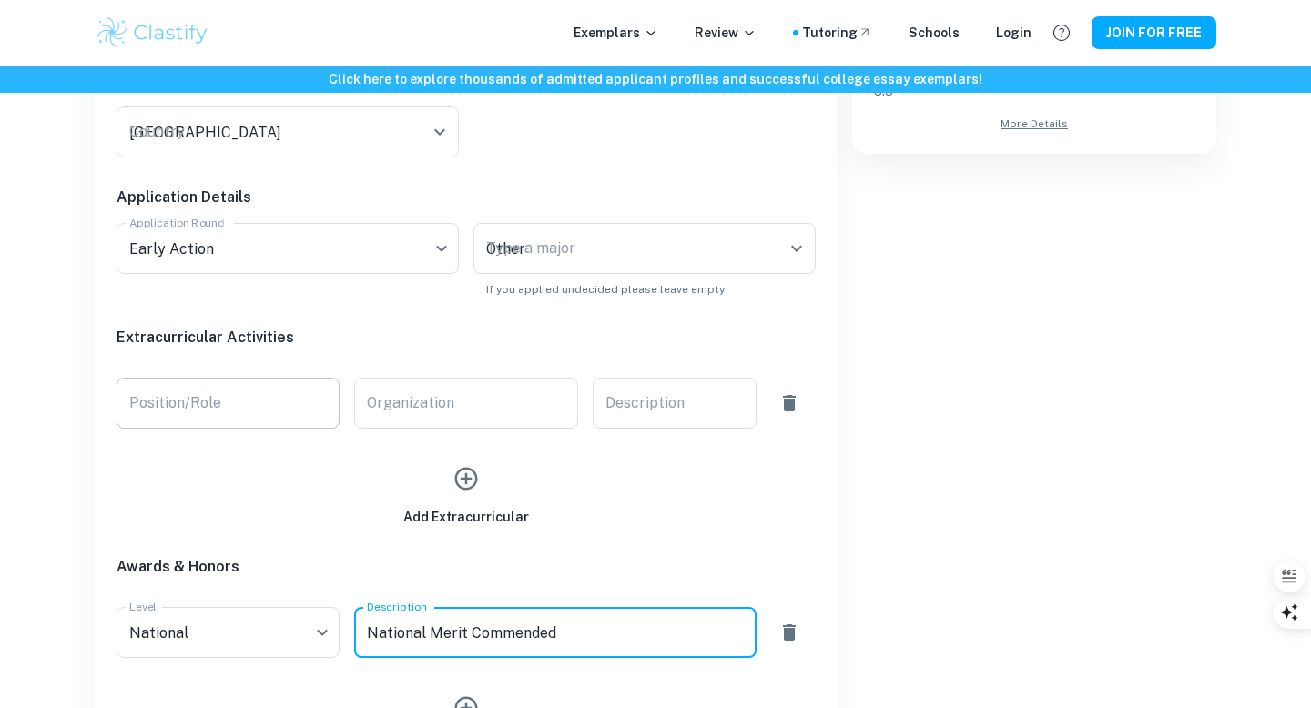
type textarea "National Merit Commended"
click at [262, 403] on input "Position/Role" at bounding box center [228, 403] width 223 height 51
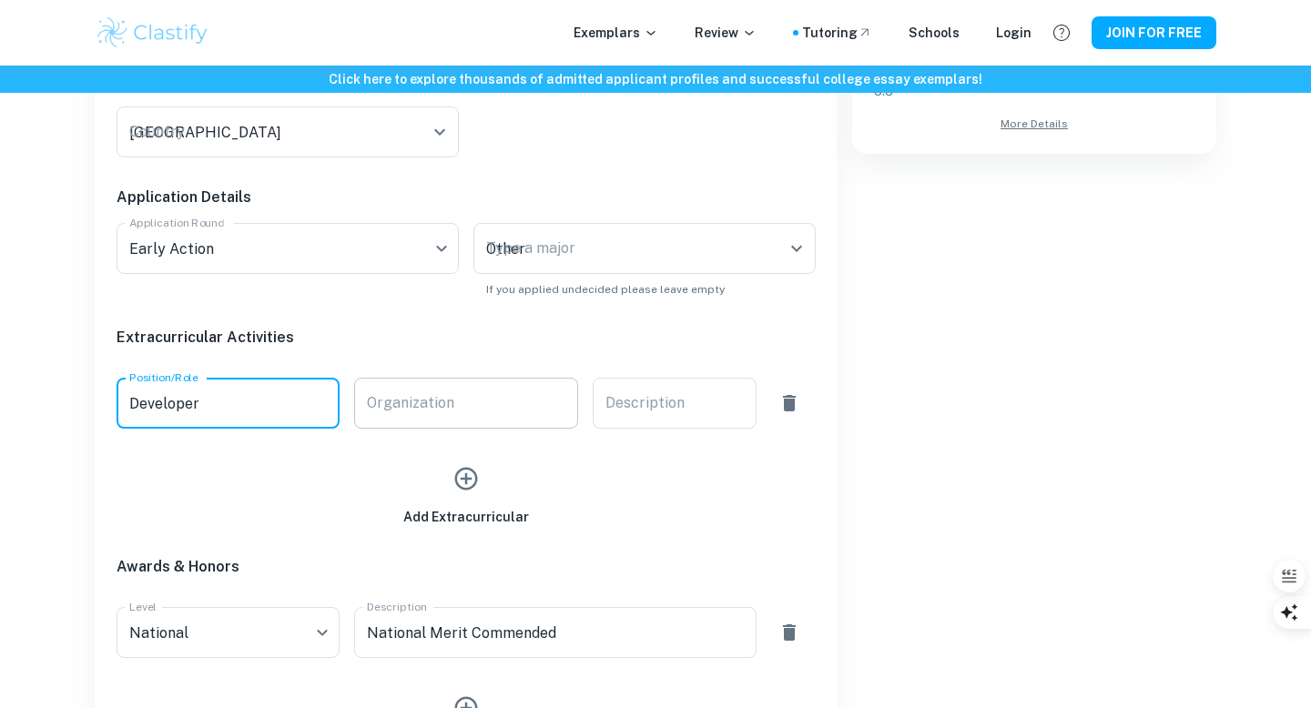
type input "Developer"
click at [424, 390] on div "Organization Organization" at bounding box center [465, 403] width 223 height 51
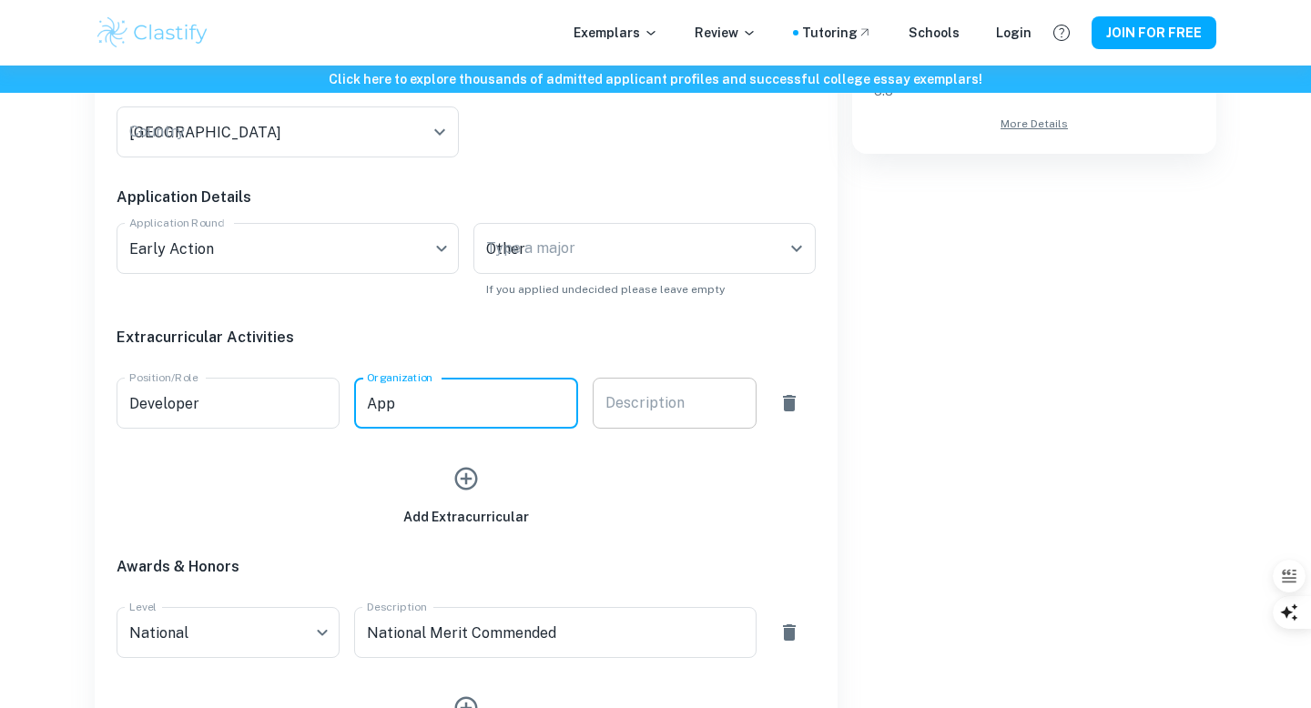
type input "App"
click at [630, 391] on div "x Description" at bounding box center [675, 403] width 164 height 51
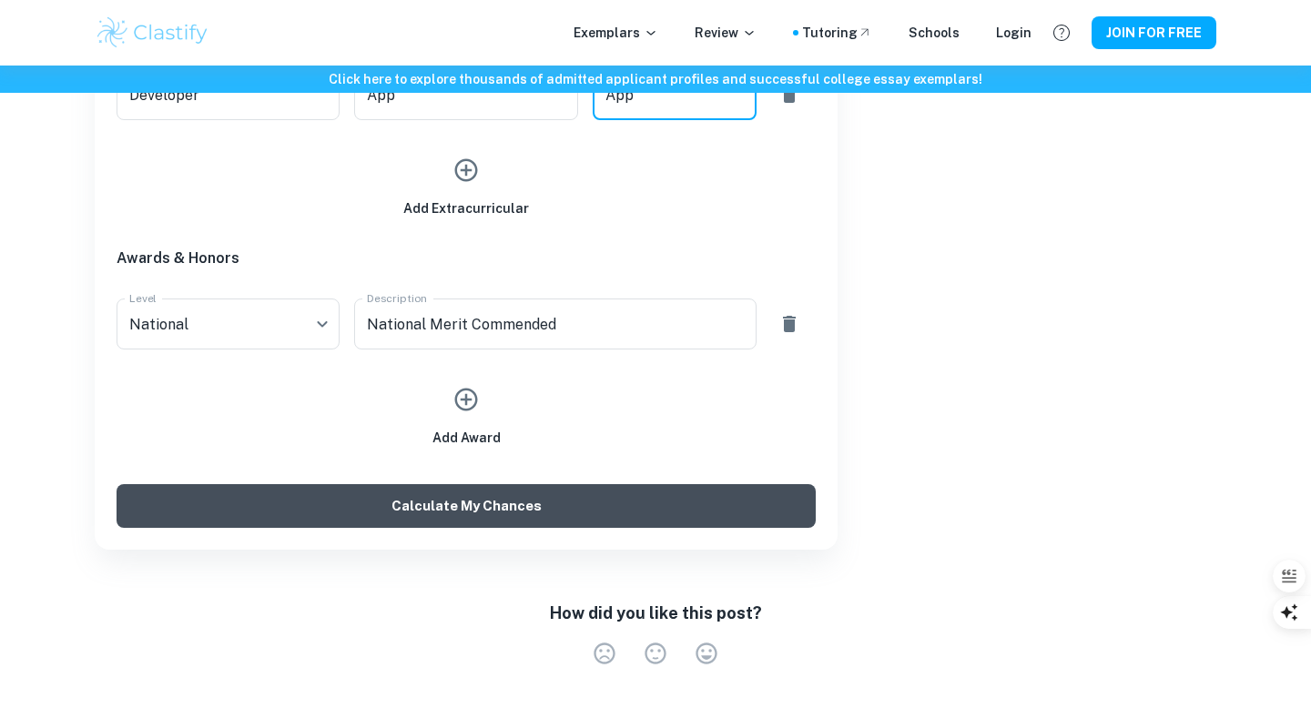
type textarea "App"
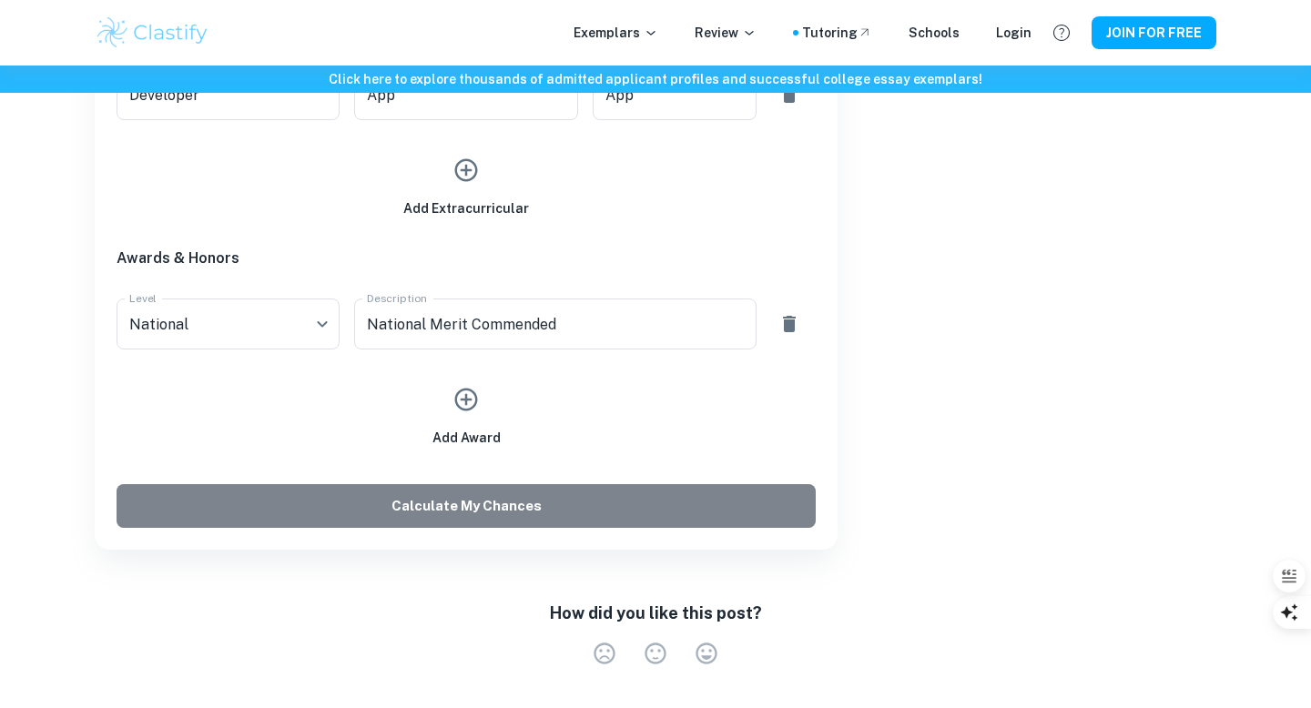
click at [581, 502] on button "Calculate My Chances" at bounding box center [466, 506] width 699 height 44
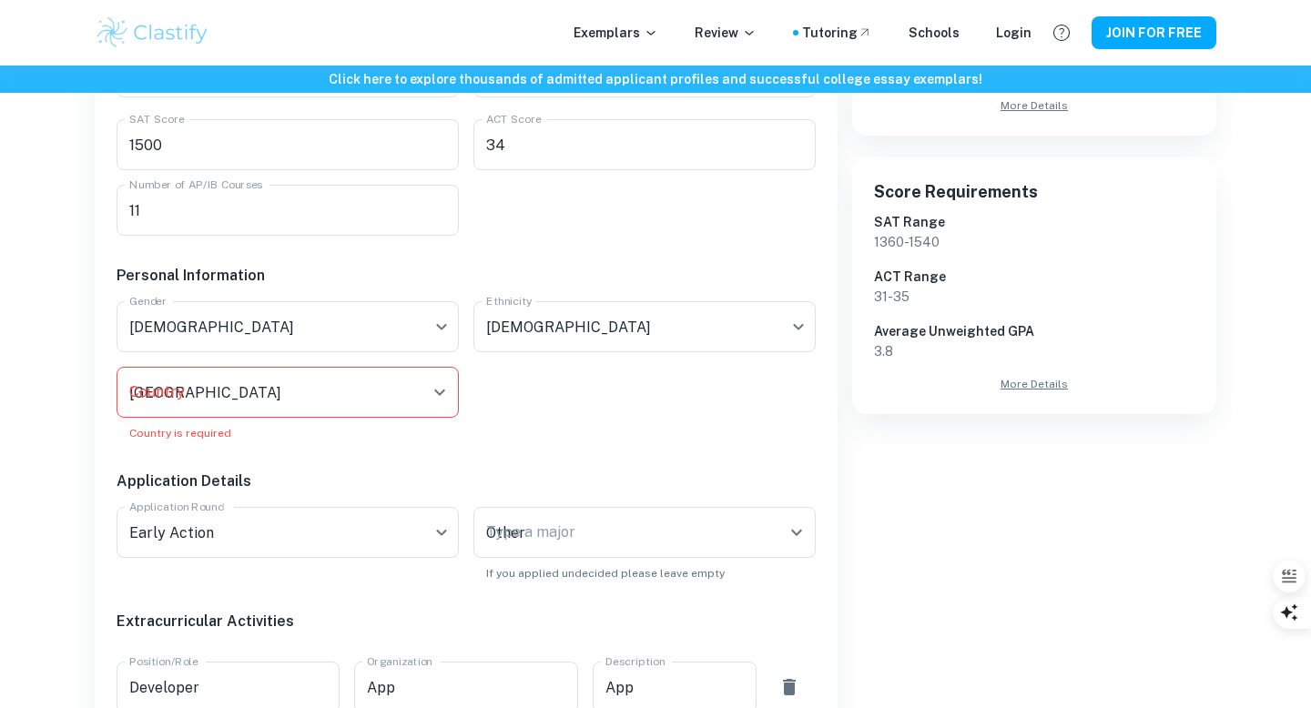
scroll to position [509, 0]
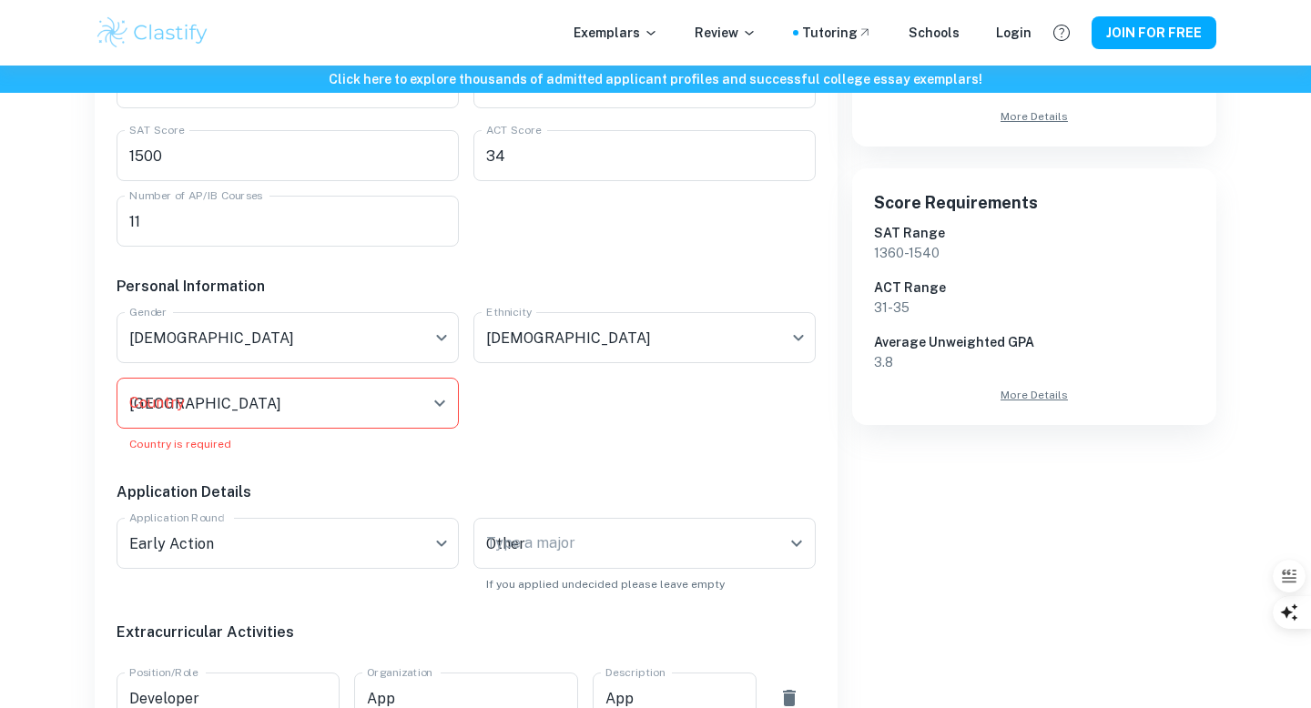
click at [382, 415] on input "[GEOGRAPHIC_DATA]" at bounding box center [274, 403] width 299 height 35
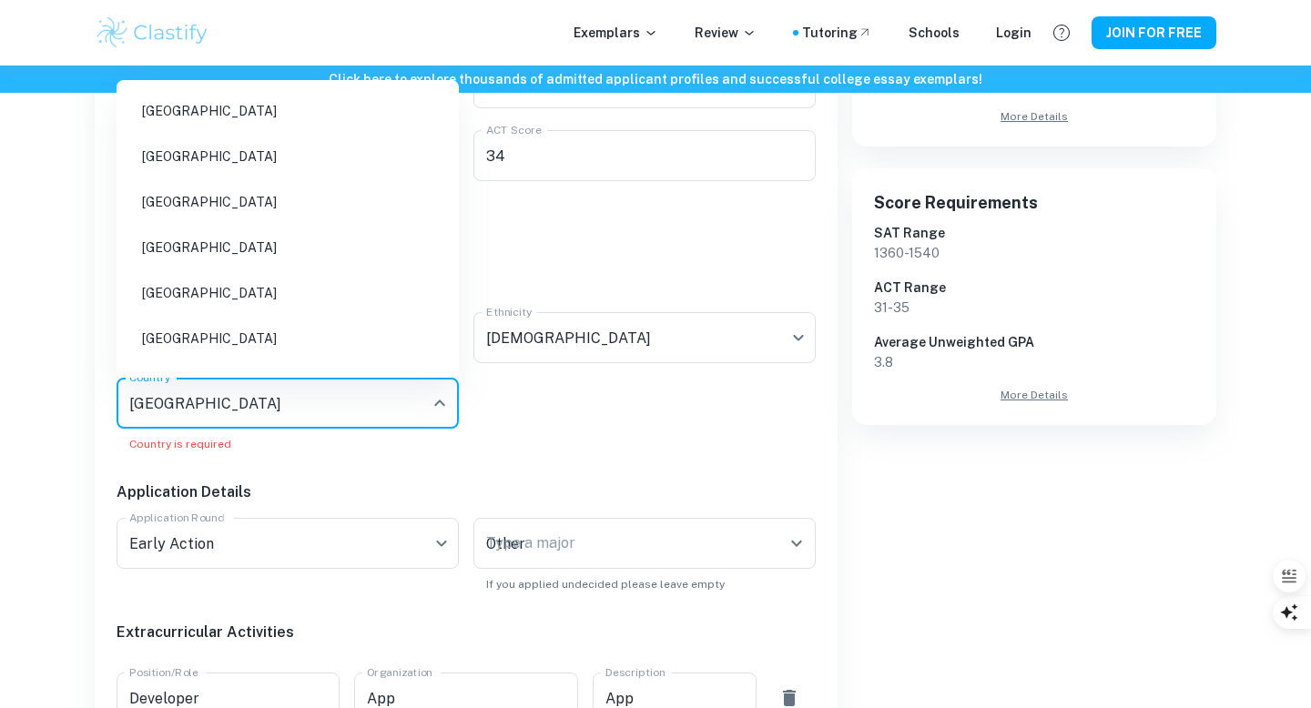
scroll to position [8414, 0]
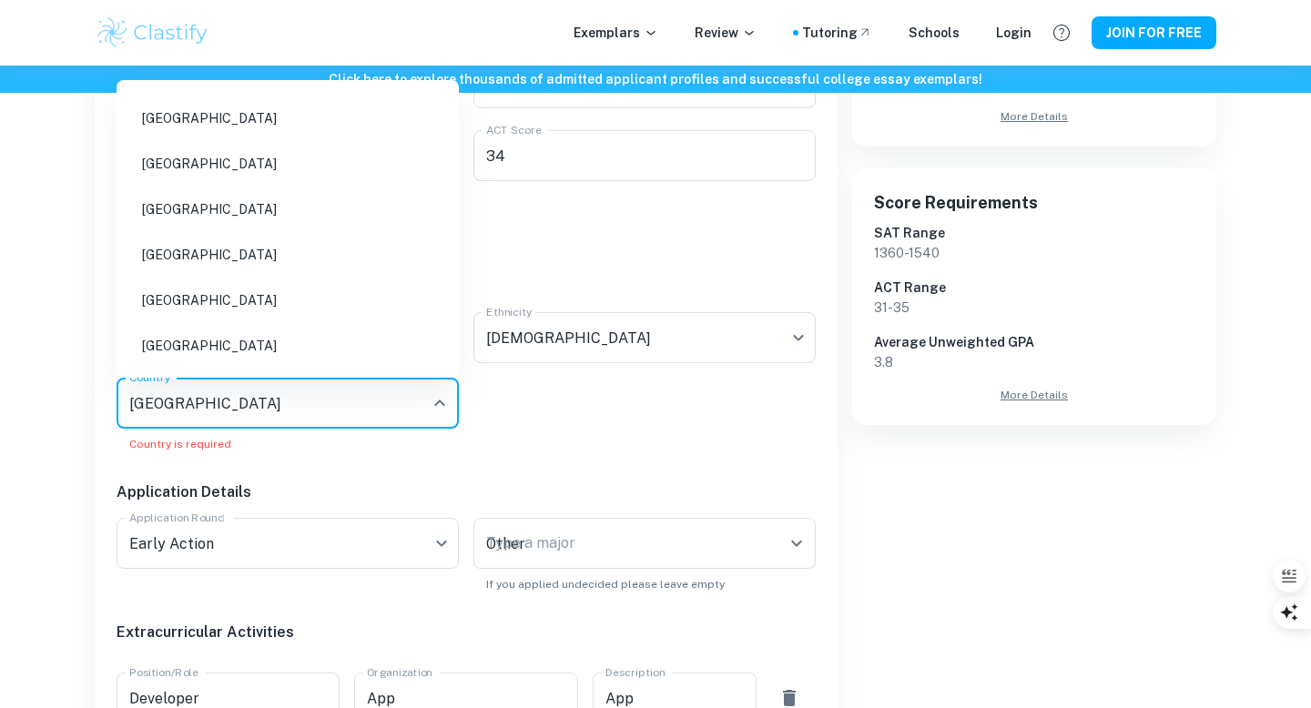
click at [301, 165] on li "[GEOGRAPHIC_DATA]" at bounding box center [288, 164] width 328 height 42
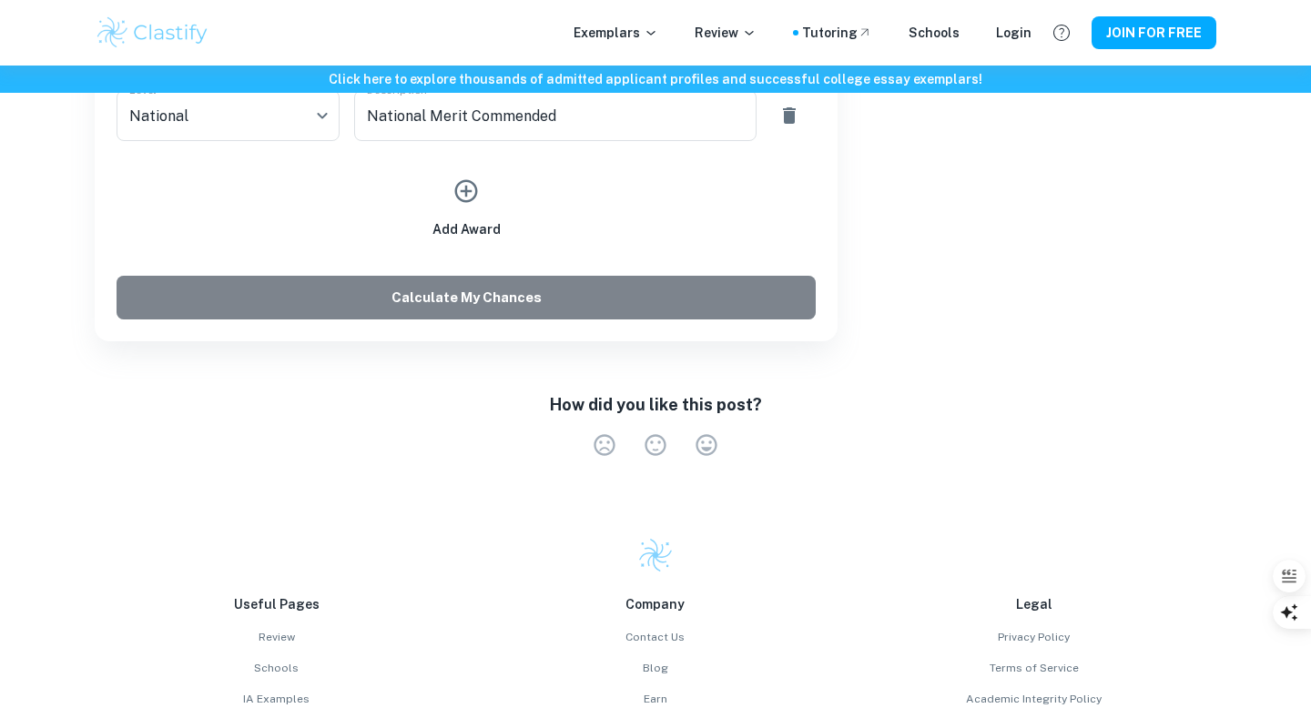
click at [561, 305] on button "Calculate My Chances" at bounding box center [466, 298] width 699 height 44
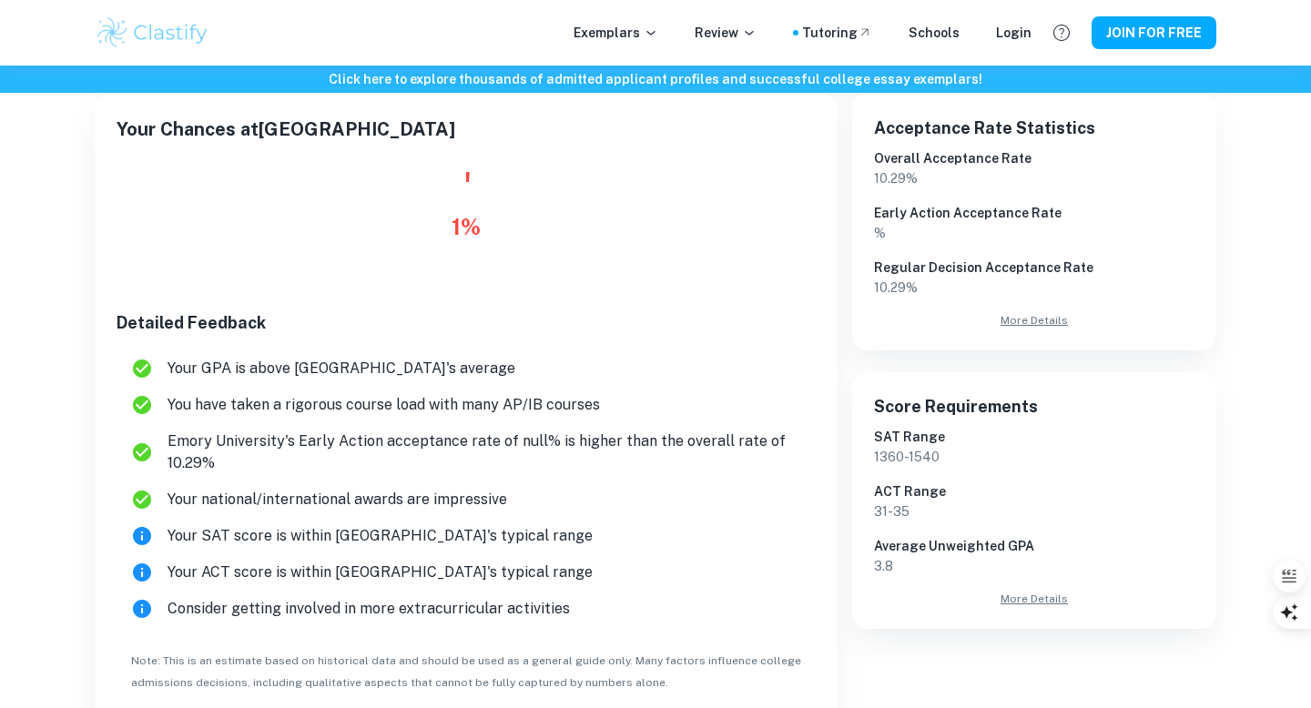
scroll to position [231, 0]
